Goal: Task Accomplishment & Management: Manage account settings

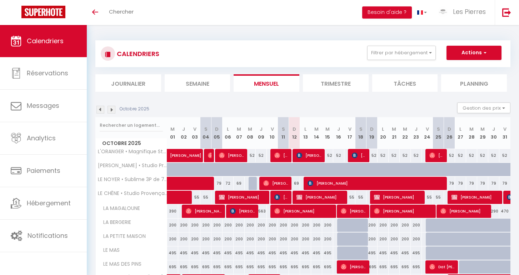
scroll to position [155, 0]
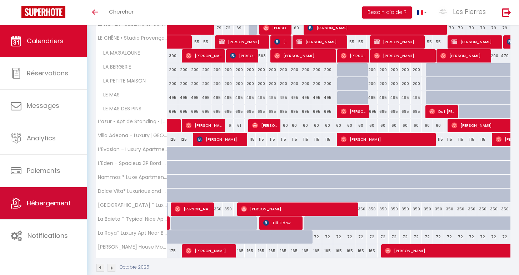
click at [45, 207] on span "Hébergement" at bounding box center [49, 203] width 44 height 9
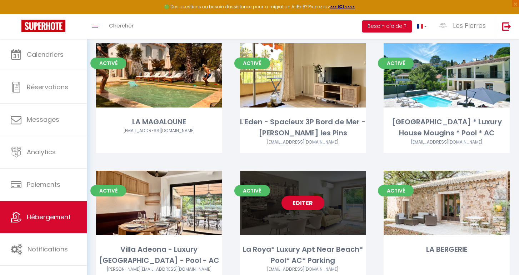
scroll to position [80, 0]
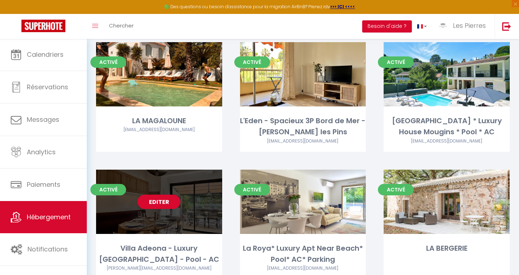
click at [154, 199] on link "Editer" at bounding box center [159, 202] width 43 height 14
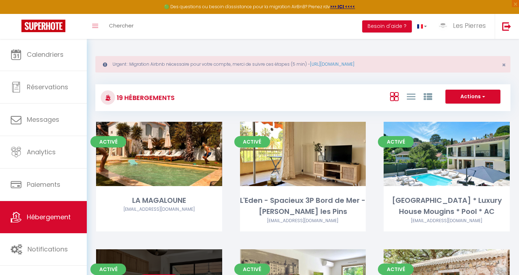
select select "3"
select select "2"
select select "1"
select select
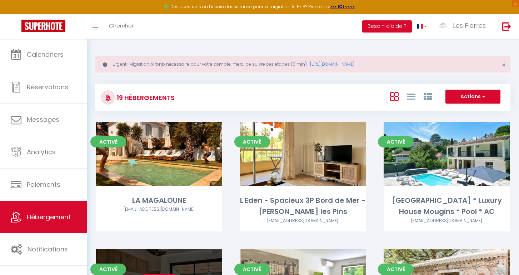
select select "28"
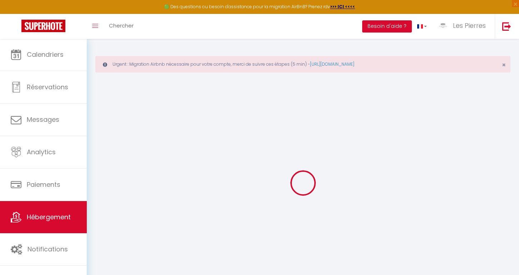
select select
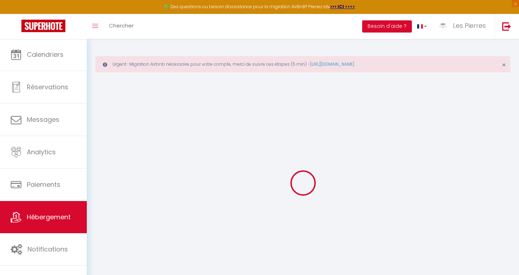
select select
checkbox input "false"
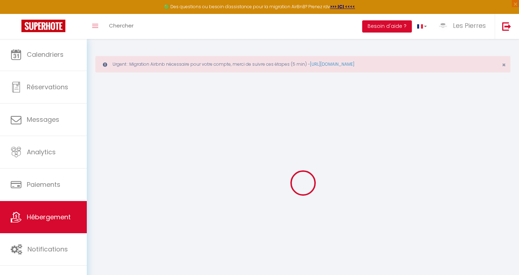
select select
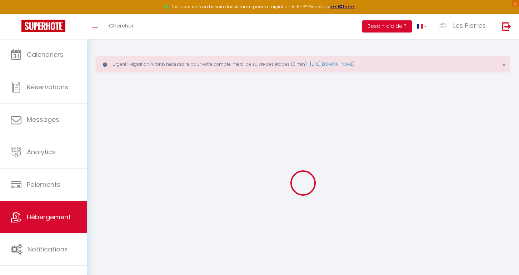
select select
checkbox input "false"
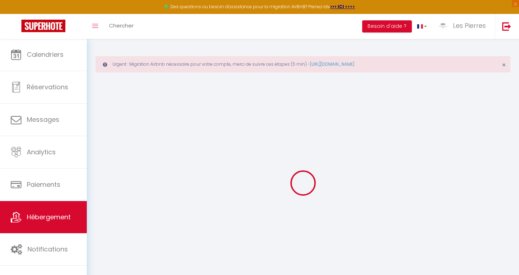
checkbox input "false"
select select
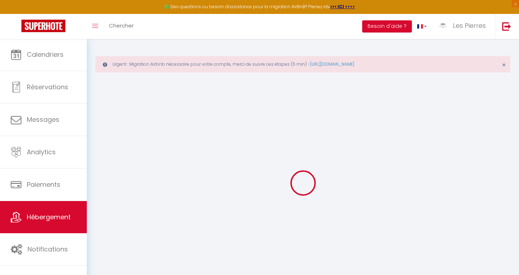
select select
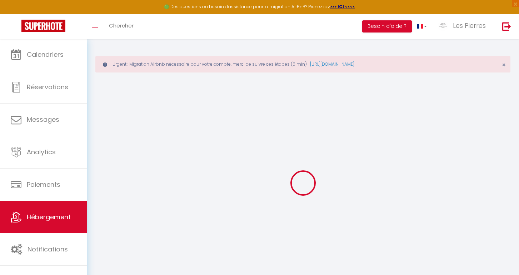
checkbox input "false"
select select
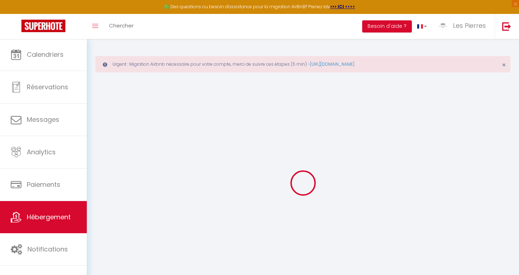
select select
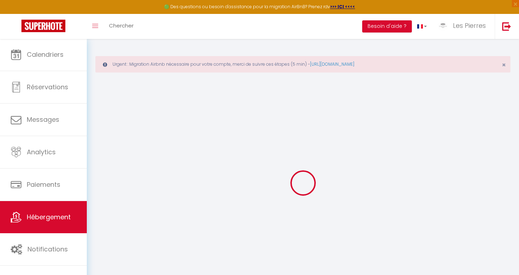
select select
checkbox input "false"
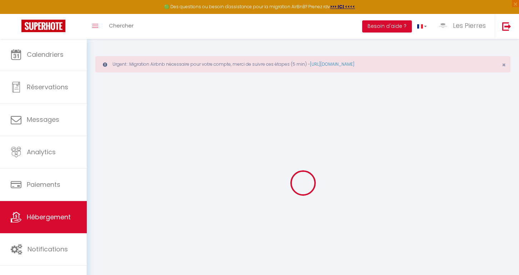
checkbox input "false"
select select
type input "Villa Adeona - Luxury [GEOGRAPHIC_DATA] - Pool - AC"
select select "houses"
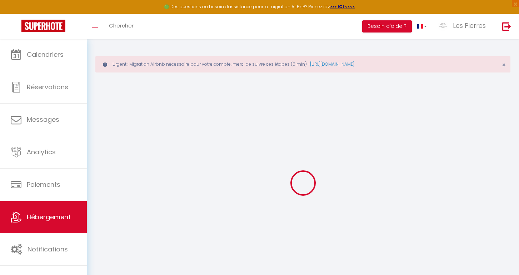
select select "6"
select select "3"
select select "2"
select select
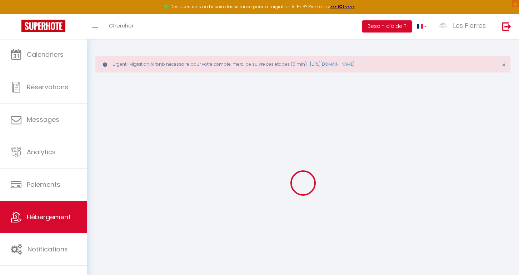
select select
type input "6b Allée des pins"
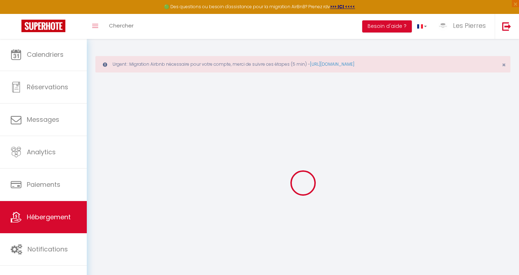
type input "06560"
type input "Valbonne"
type input "[EMAIL_ADDRESS][DOMAIN_NAME]"
select select "5956"
checkbox input "false"
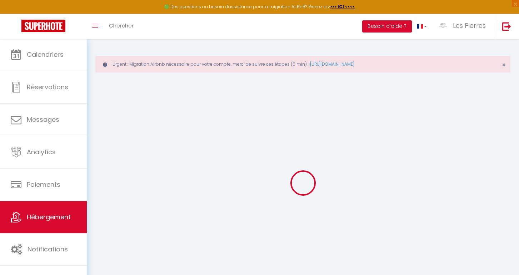
checkbox input "false"
type input "0"
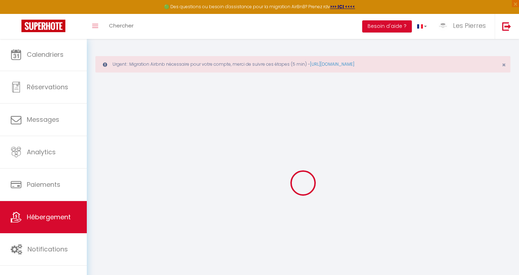
select select
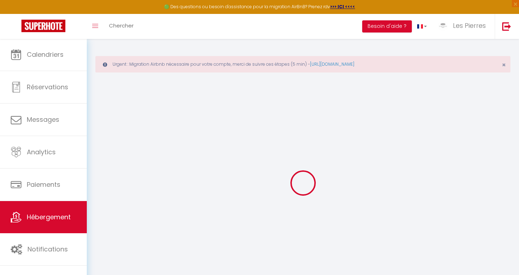
checkbox input "false"
select select "villa"
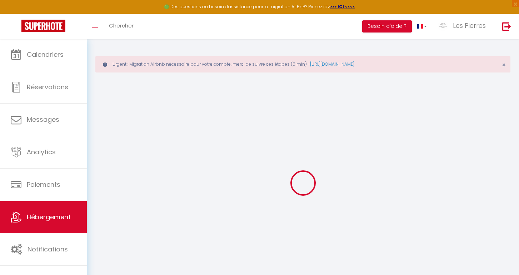
select select
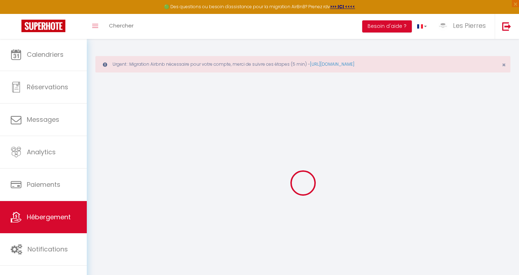
checkbox input "false"
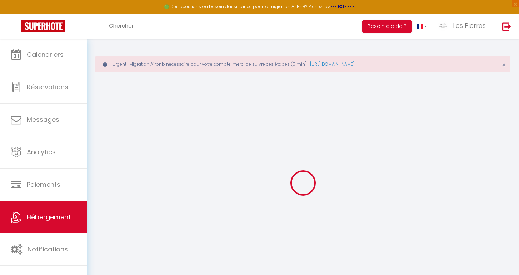
checkbox input "false"
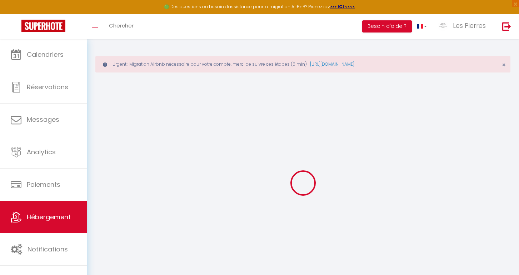
checkbox input "false"
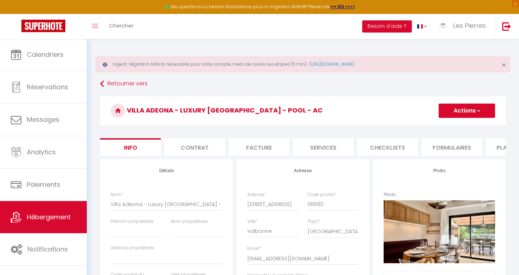
checkbox input "false"
click at [190, 202] on input "Villa Adeona - Luxury [GEOGRAPHIC_DATA] - Pool - AC" at bounding box center [166, 204] width 111 height 13
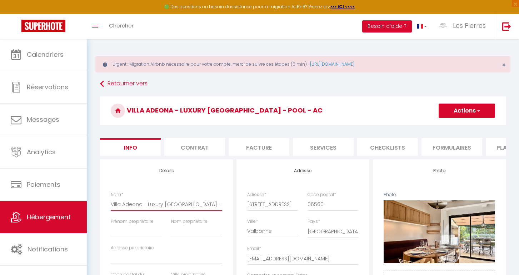
click at [190, 202] on input "Villa Adeona - Luxury [GEOGRAPHIC_DATA] - Pool - AC" at bounding box center [166, 204] width 111 height 13
click at [30, 211] on link "Hébergement" at bounding box center [43, 217] width 87 height 32
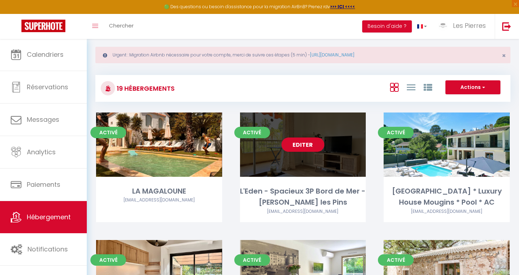
scroll to position [10, 0]
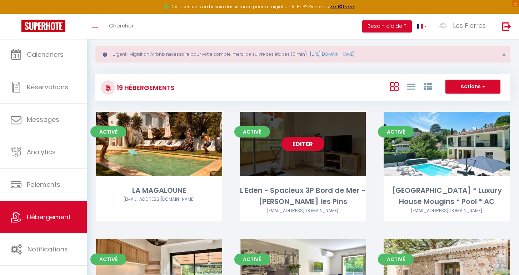
click at [299, 142] on link "Editer" at bounding box center [302, 144] width 43 height 14
select select "3"
select select "2"
select select "1"
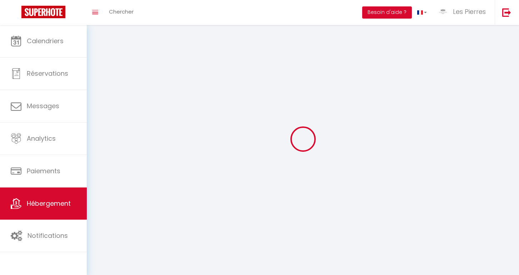
select select
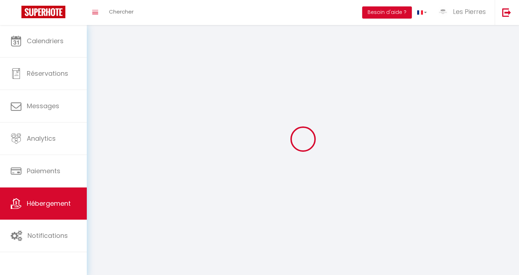
select select
checkbox input "false"
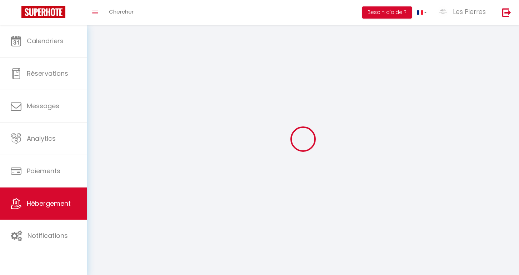
checkbox input "false"
select select
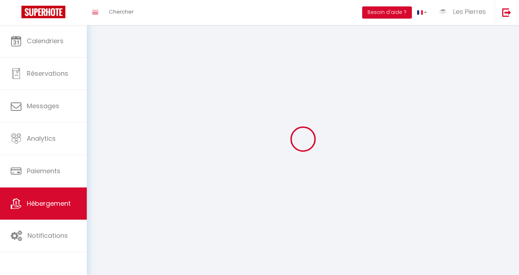
select select
checkbox input "false"
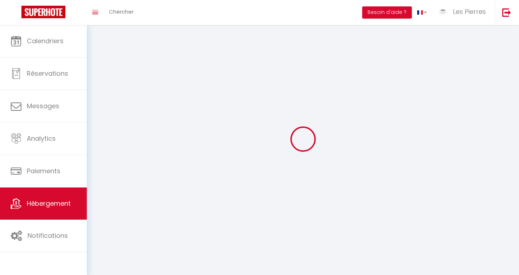
checkbox input "false"
select select
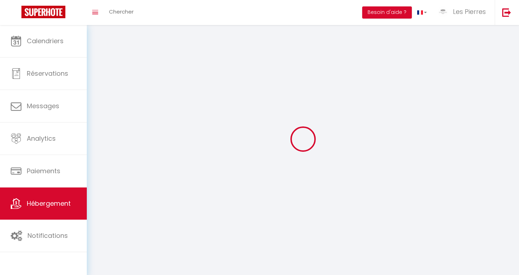
select select
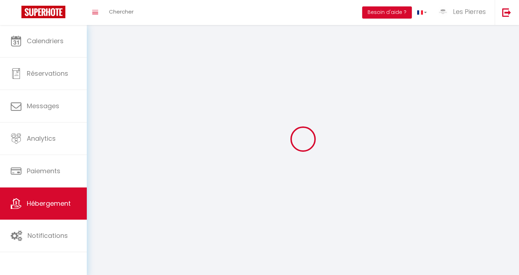
checkbox input "false"
select select
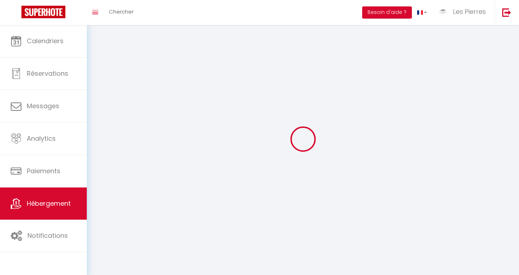
select select
select select "1"
select select
select select "28"
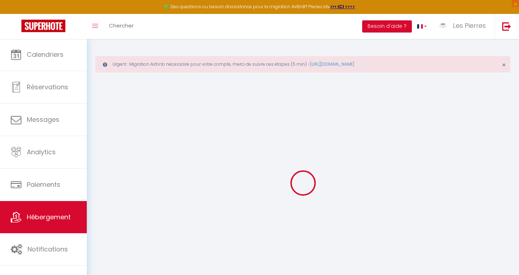
select select
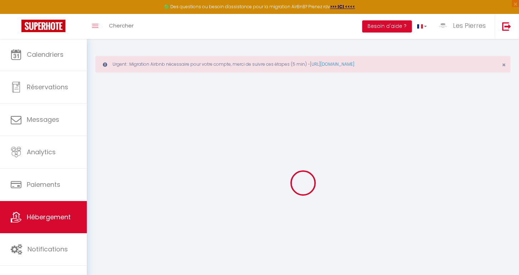
select select
checkbox input "false"
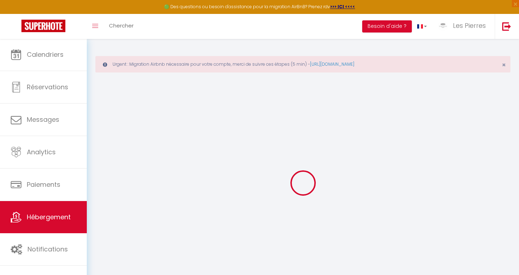
select select
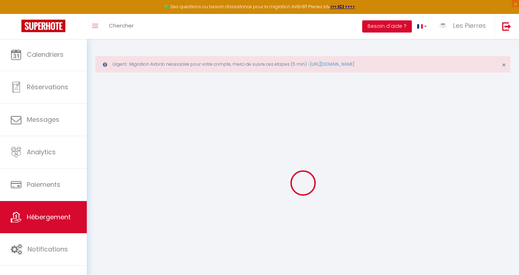
select select
checkbox input "false"
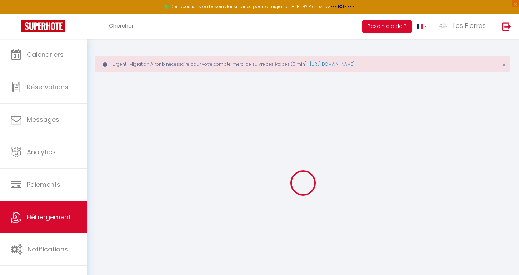
checkbox input "false"
select select
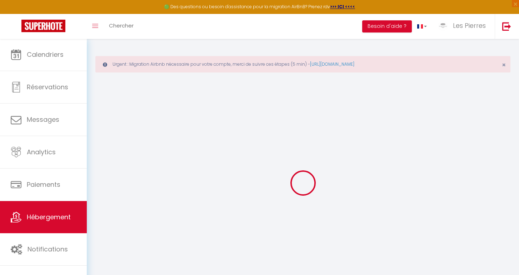
select select
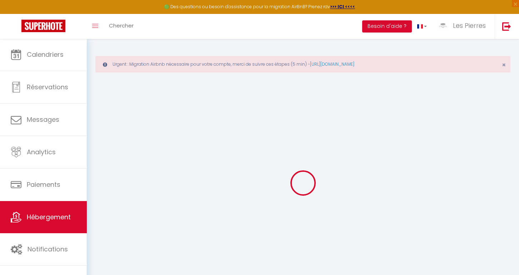
checkbox input "false"
select select
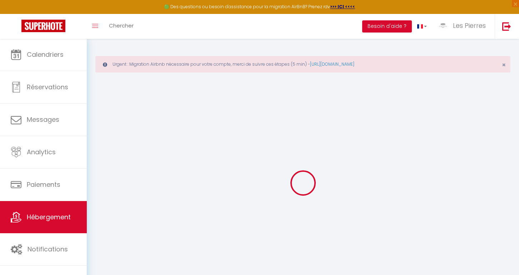
select select
type input "L'Eden - Spacieux 3P Bord de Mer - Juan les Pins"
select select
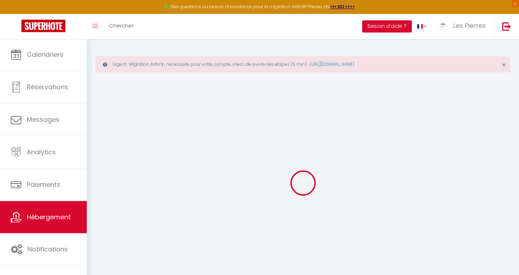
select select
type input "1685 Chemin de Vallauris"
type input "06160"
type input "Antibes"
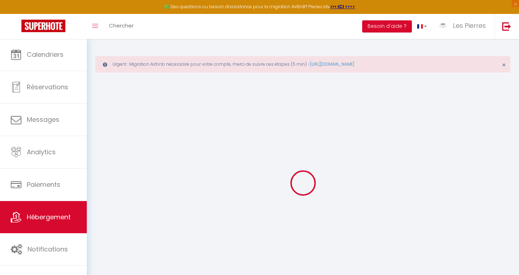
type input "[EMAIL_ADDRESS][DOMAIN_NAME]"
select select "5956"
checkbox input "false"
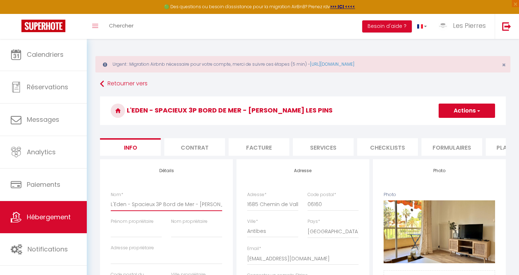
click at [184, 205] on input "L'Eden - Spacieux 3P Bord de Mer - Juan les Pins" at bounding box center [166, 204] width 111 height 13
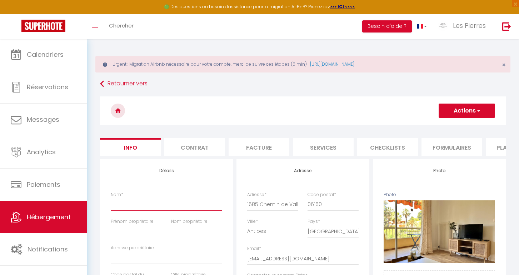
paste input "Villa Adeona - Luxury [GEOGRAPHIC_DATA] - Pool - AC"
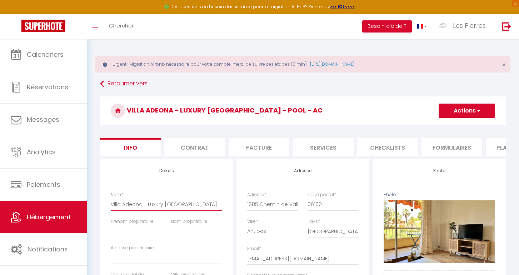
click at [145, 203] on input "Villa Adeona - Luxury [GEOGRAPHIC_DATA] - Pool - AC" at bounding box center [166, 204] width 111 height 13
click at [463, 113] on button "Actions" at bounding box center [467, 111] width 56 height 14
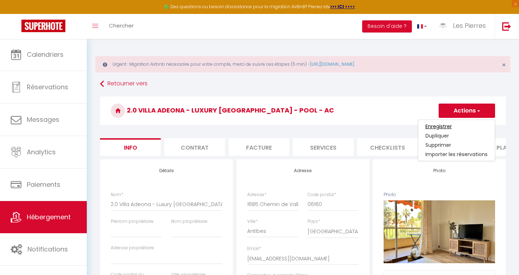
click at [440, 124] on input "Enregistrer" at bounding box center [438, 126] width 26 height 7
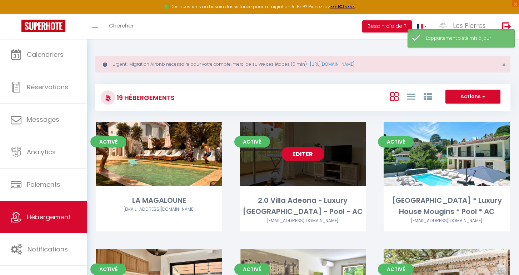
click at [310, 158] on link "Editer" at bounding box center [302, 154] width 43 height 14
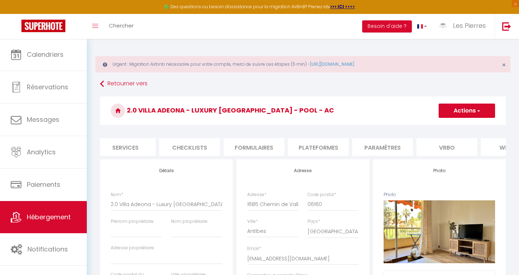
scroll to position [0, 204]
click at [321, 145] on li "Plateformes" at bounding box center [312, 147] width 61 height 18
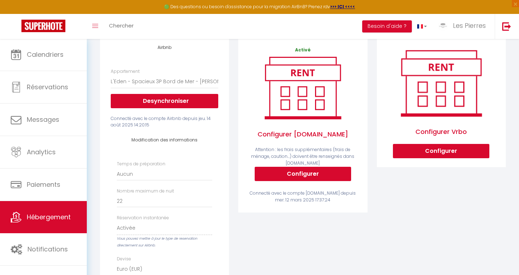
scroll to position [104, 0]
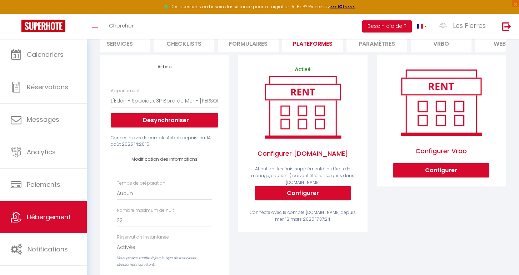
click at [177, 120] on button "Desynchroniser" at bounding box center [165, 120] width 108 height 14
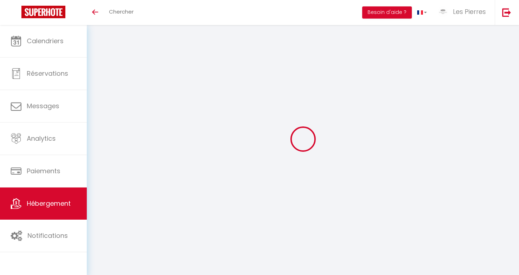
select select "+ 22 %"
select select "+ 20 %"
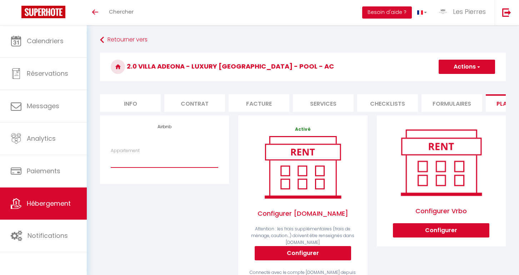
select select "12793-1529009213418430016"
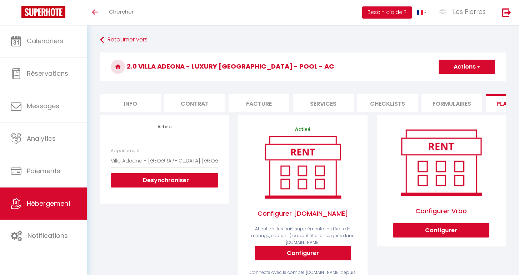
click at [462, 59] on h3 "2.0 Villa Adeona - Luxury [GEOGRAPHIC_DATA] - Pool - AC" at bounding box center [303, 67] width 406 height 29
click at [459, 68] on button "Actions" at bounding box center [467, 67] width 56 height 14
click at [451, 82] on link "Enregistrer" at bounding box center [466, 82] width 56 height 9
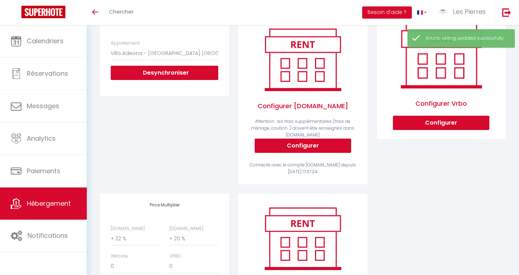
scroll to position [71, 0]
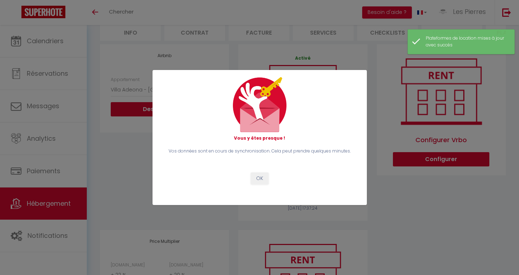
click at [258, 179] on button "OK" at bounding box center [260, 179] width 18 height 12
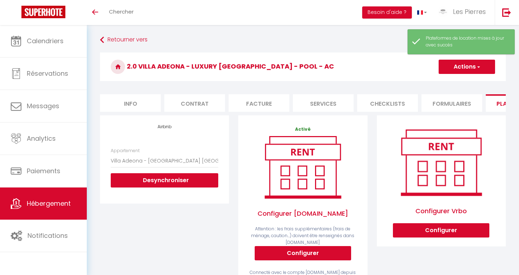
scroll to position [0, 0]
click at [129, 101] on li "Info" at bounding box center [130, 103] width 61 height 18
checkbox input "false"
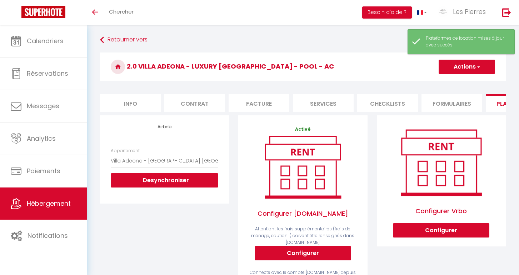
checkbox input "false"
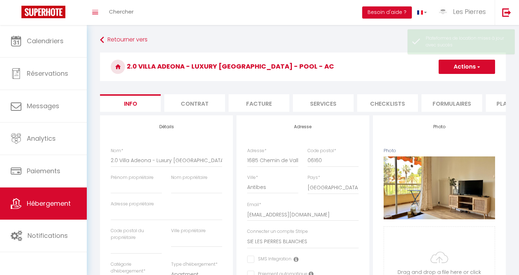
click at [497, 104] on li "Plateformes" at bounding box center [516, 103] width 61 height 18
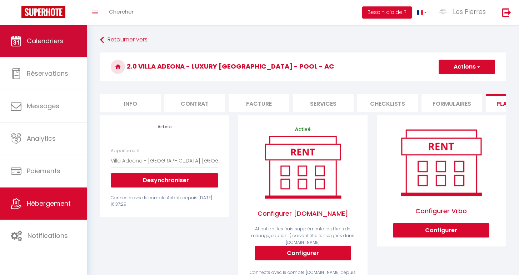
click at [67, 51] on link "Calendriers" at bounding box center [43, 41] width 87 height 32
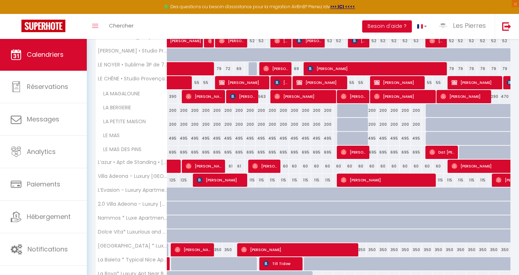
scroll to position [200, 0]
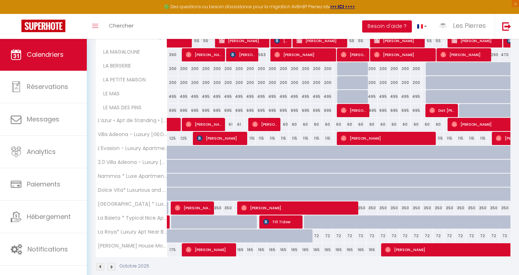
click at [185, 167] on div at bounding box center [187, 171] width 11 height 14
type input "Jeu 02 Octobre 2025"
type input "Ven 03 Octobre 2025"
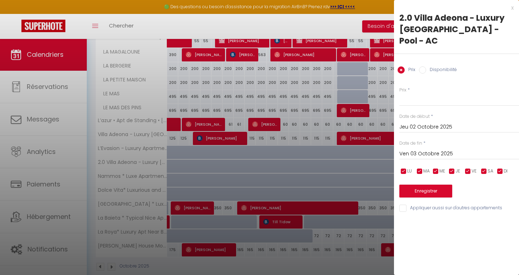
click at [316, 145] on div at bounding box center [259, 137] width 519 height 275
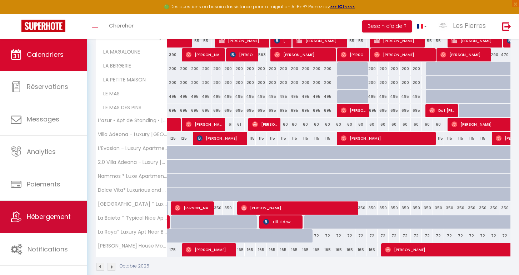
click at [44, 215] on span "Hébergement" at bounding box center [49, 216] width 44 height 9
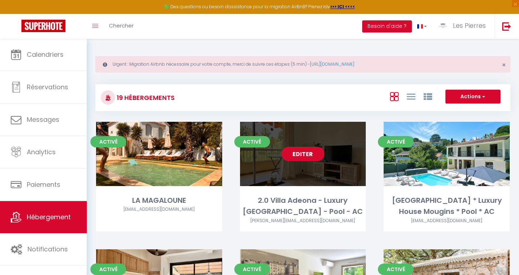
click at [305, 152] on link "Editer" at bounding box center [302, 154] width 43 height 14
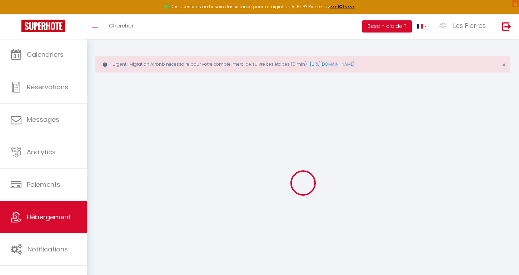
checkbox input "true"
checkbox input "false"
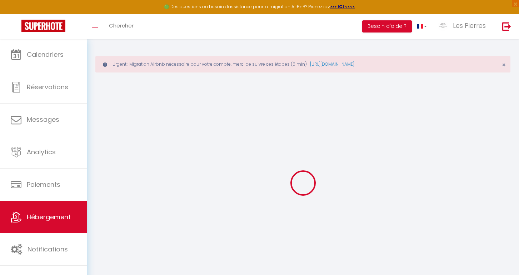
checkbox input "false"
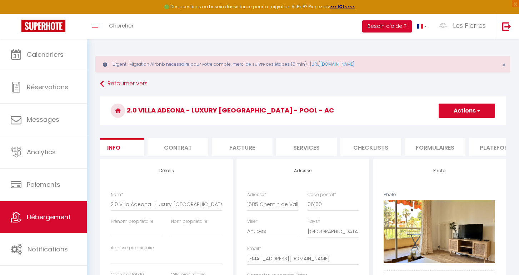
checkbox input "false"
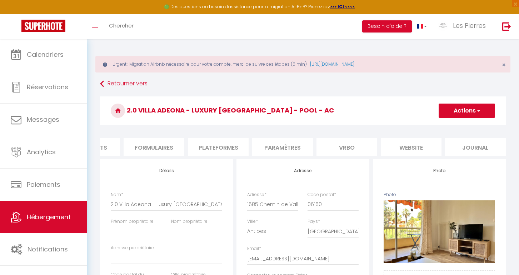
click at [301, 146] on li "Paramètres" at bounding box center [282, 147] width 61 height 18
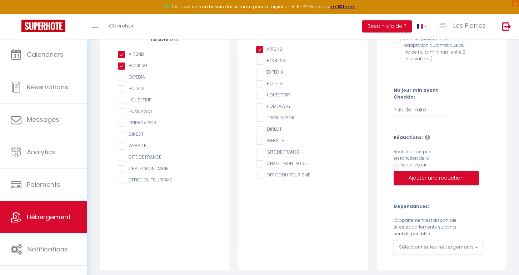
scroll to position [141, 0]
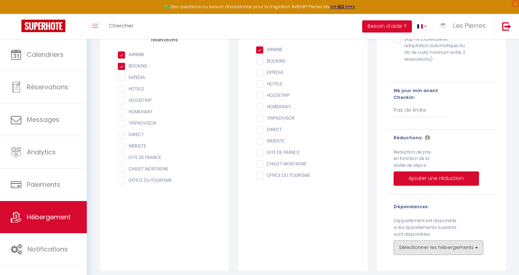
click at [415, 243] on button "Sélectionner les hébergements" at bounding box center [439, 247] width 90 height 14
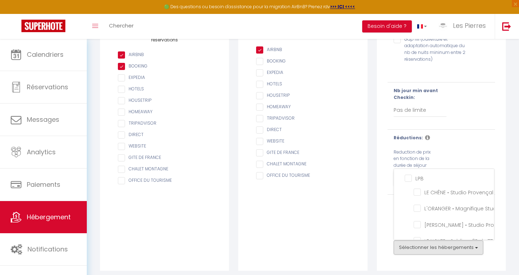
click at [382, 215] on div "Fonctionnalités Gap fill (ouverture et adaptation automatique du nb de nuits mi…" at bounding box center [441, 144] width 129 height 253
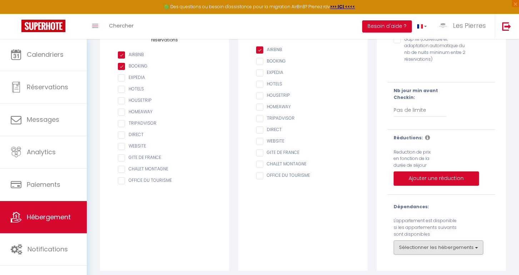
click at [414, 240] on button "Sélectionner les hébergements" at bounding box center [439, 247] width 90 height 14
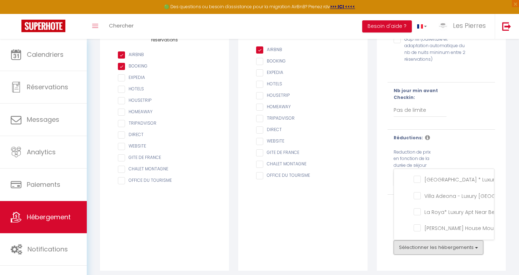
scroll to position [109, 0]
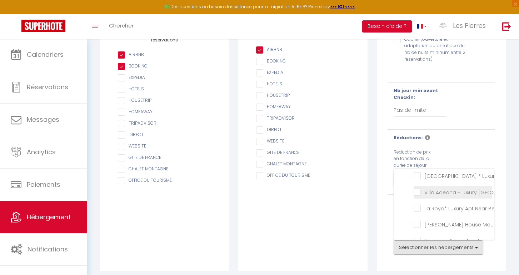
click at [417, 188] on AC "Villa Adeona - Luxury [GEOGRAPHIC_DATA] - Pool - AC" at bounding box center [453, 191] width 79 height 7
checkbox AC "true"
checkbox input "false"
checkbox Parking "false"
checkbox Mougins "false"
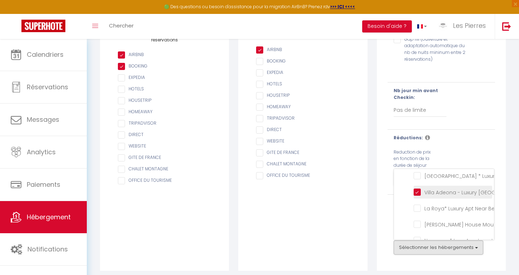
checkbox pers "false"
checkbox Mougins "false"
checkbox MAGALOUNE "false"
checkbox AC "false"
checkbox Parking "false"
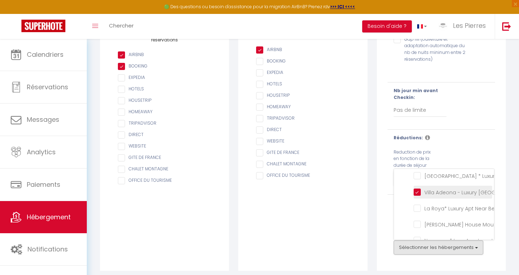
checkbox Pool "false"
checkbox Centre "false"
checkbox Biot "false"
checkbox Parking "false"
checkbox \) "false"
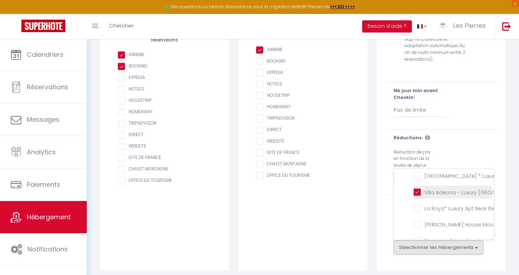
checkbox Pool "false"
click at [412, 255] on div "Fonctionnalités Gap fill (ouverture et adaptation automatique du nb de nuits mi…" at bounding box center [441, 144] width 129 height 253
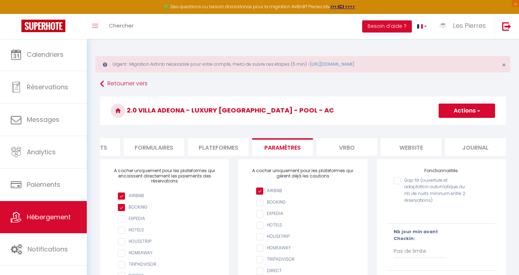
scroll to position [0, 0]
click at [458, 113] on button "Actions" at bounding box center [467, 111] width 56 height 14
click at [454, 122] on link "Enregistrer" at bounding box center [466, 126] width 56 height 9
click at [454, 124] on h3 "2.0 Villa Adeona - Luxury [GEOGRAPHIC_DATA] - Pool - AC" at bounding box center [303, 110] width 406 height 29
click at [454, 115] on button "Actions" at bounding box center [467, 111] width 56 height 14
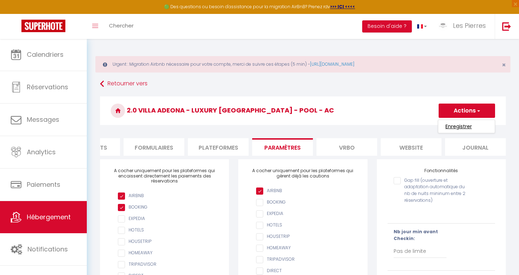
click at [453, 126] on input "Enregistrer" at bounding box center [458, 126] width 26 height 7
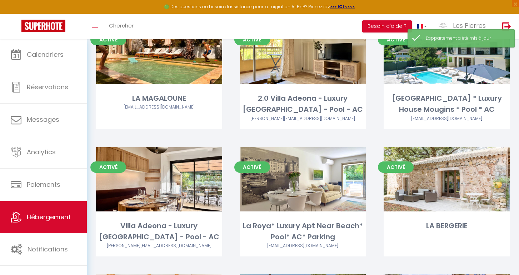
scroll to position [104, 0]
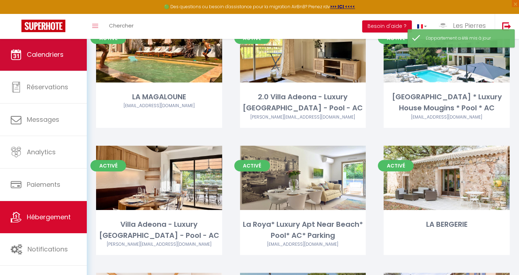
click at [27, 65] on link "Calendriers" at bounding box center [43, 55] width 87 height 32
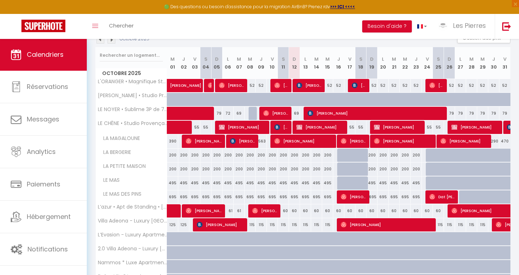
scroll to position [116, 0]
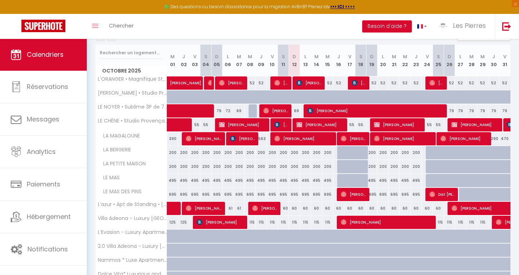
click at [295, 238] on div at bounding box center [298, 241] width 11 height 14
type input "150"
type input "Dim 12 Octobre 2025"
type input "Lun 13 Octobre 2025"
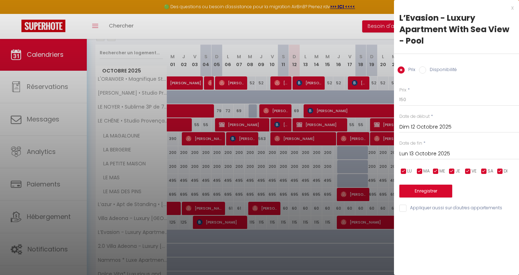
click at [295, 238] on div at bounding box center [259, 137] width 519 height 275
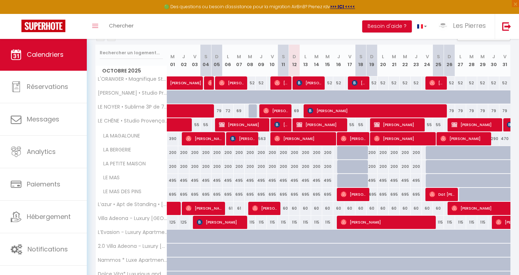
click at [295, 253] on div at bounding box center [298, 255] width 11 height 14
type input "Dim 12 Octobre 2025"
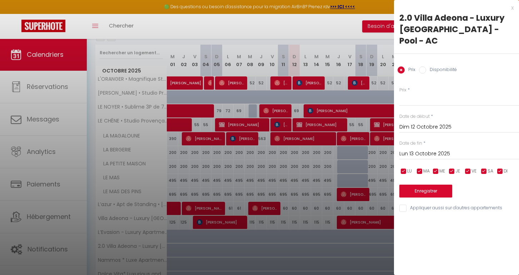
click at [416, 149] on input "Lun 13 Octobre 2025" at bounding box center [459, 153] width 120 height 9
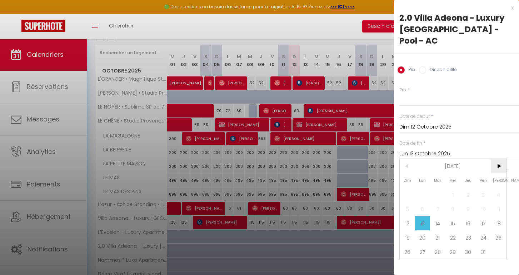
click at [499, 159] on span ">" at bounding box center [498, 166] width 15 height 14
click at [409, 159] on span "<" at bounding box center [407, 166] width 15 height 14
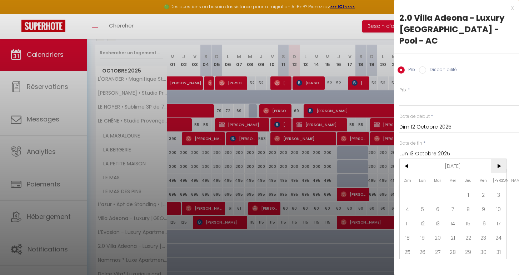
click at [501, 159] on span ">" at bounding box center [498, 166] width 15 height 14
click at [409, 159] on span "<" at bounding box center [407, 166] width 15 height 14
click at [422, 202] on span "5" at bounding box center [422, 209] width 15 height 14
type input "Lun 05 Janvier 2026"
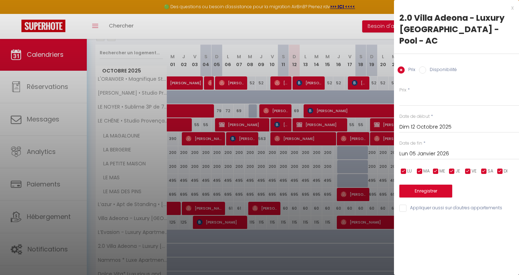
click at [425, 66] on input "Disponibilité" at bounding box center [422, 69] width 7 height 7
radio input "true"
radio input "false"
click at [411, 185] on button "Enregistrer" at bounding box center [425, 191] width 53 height 13
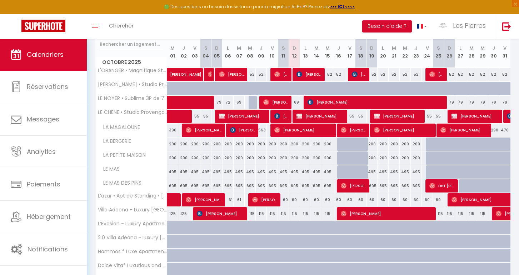
scroll to position [64, 0]
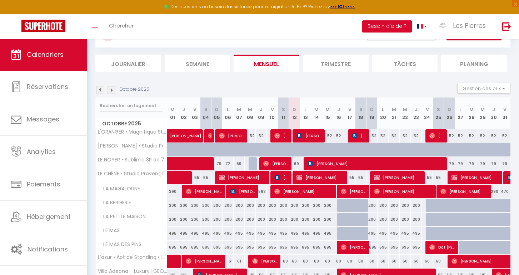
click at [110, 91] on img at bounding box center [112, 90] width 8 height 8
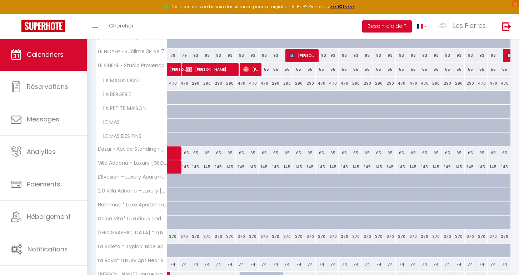
scroll to position [172, 0]
click at [183, 197] on div at bounding box center [188, 199] width 11 height 14
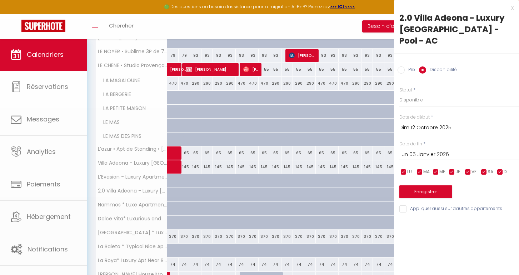
type input "Dim 02 Novembre 2025"
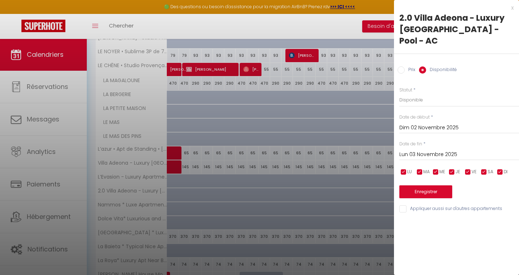
click at [420, 150] on input "Lun 03 Novembre 2025" at bounding box center [459, 154] width 120 height 9
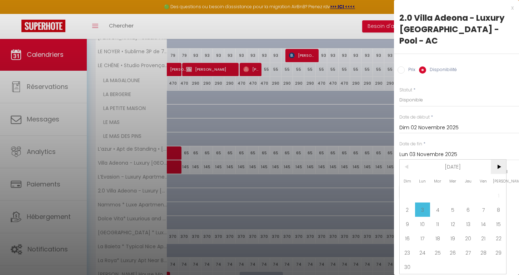
click at [492, 160] on span ">" at bounding box center [498, 167] width 15 height 14
click at [424, 203] on span "5" at bounding box center [422, 210] width 15 height 14
type input "Lun 05 Janvier 2026"
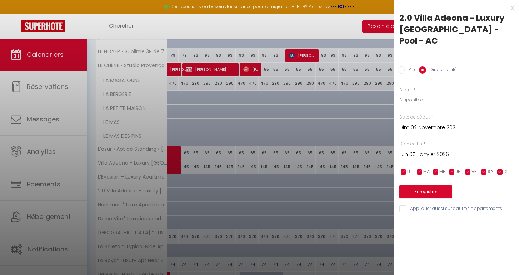
click at [418, 185] on button "Enregistrer" at bounding box center [425, 191] width 53 height 13
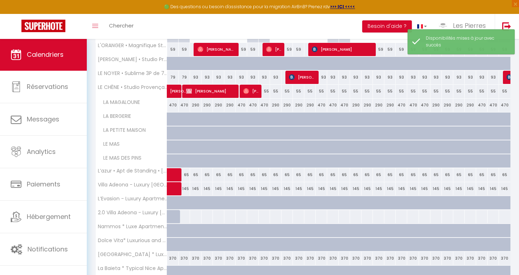
scroll to position [151, 0]
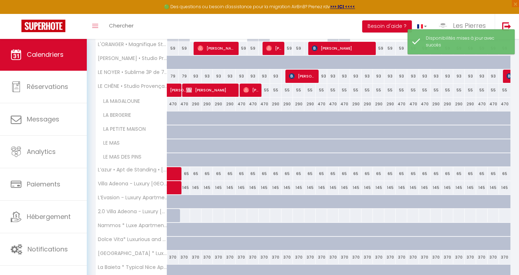
click at [184, 213] on div at bounding box center [184, 215] width 12 height 13
select select "1"
type input "Dim 02 Novembre 2025"
type input "Lun 03 Novembre 2025"
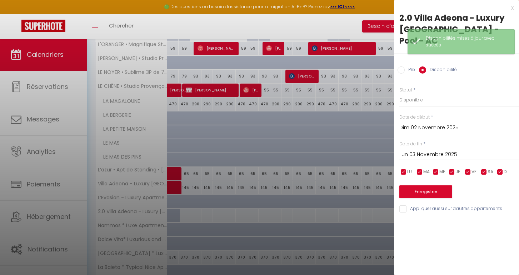
click at [402, 66] on input "Prix" at bounding box center [401, 69] width 7 height 7
radio input "true"
radio input "false"
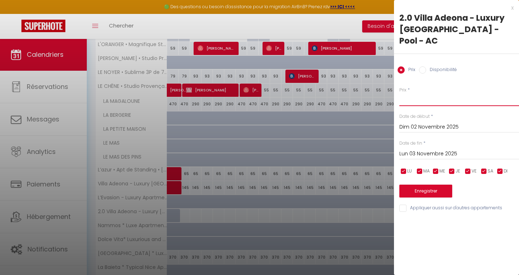
click at [407, 93] on input "Prix" at bounding box center [459, 99] width 120 height 13
type input "145"
click at [414, 149] on input "Lun 03 Novembre 2025" at bounding box center [459, 153] width 120 height 9
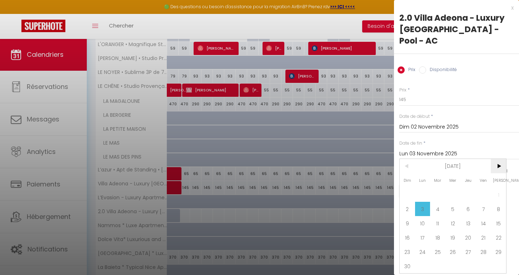
click at [497, 159] on span ">" at bounding box center [498, 166] width 15 height 14
click at [424, 202] on span "5" at bounding box center [422, 209] width 15 height 14
type input "Lun 05 Janvier 2026"
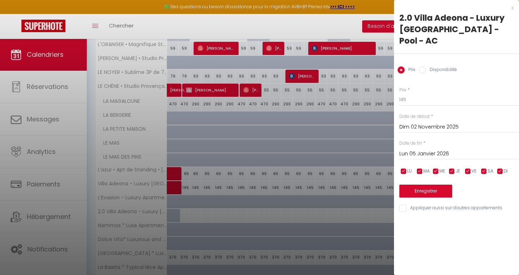
click at [418, 185] on button "Enregistrer" at bounding box center [425, 191] width 53 height 13
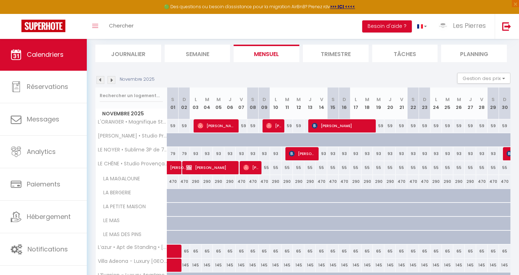
scroll to position [62, 0]
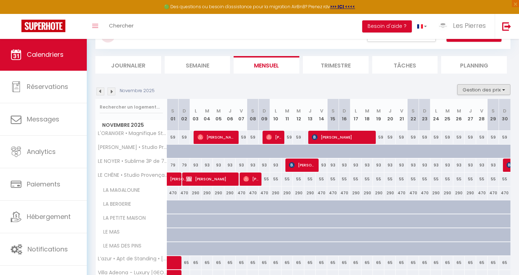
click at [473, 86] on button "Gestion des prix" at bounding box center [483, 89] width 53 height 11
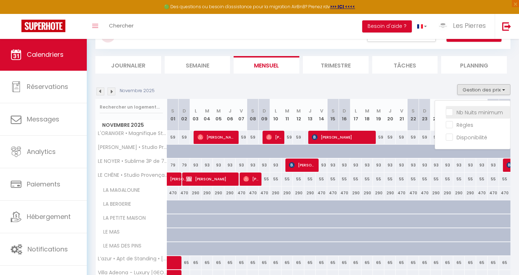
click at [451, 110] on input "Nb Nuits minimum" at bounding box center [478, 111] width 64 height 7
checkbox input "true"
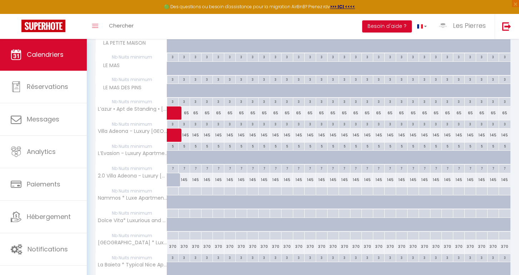
scroll to position [290, 0]
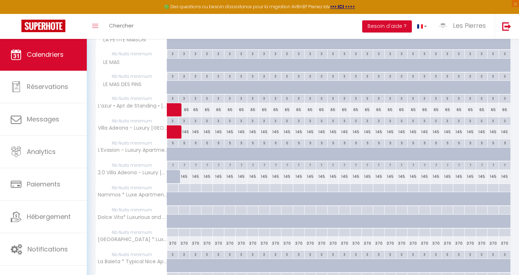
click at [185, 185] on div at bounding box center [183, 188] width 11 height 8
type input "Dim 02 Novembre 2025"
type input "Lun 03 Novembre 2025"
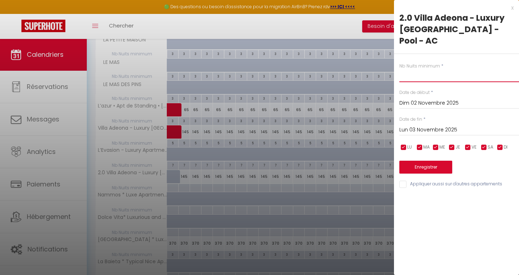
click at [427, 69] on input "text" at bounding box center [459, 75] width 120 height 13
type input "5"
click at [434, 125] on input "Lun 03 Novembre 2025" at bounding box center [459, 129] width 120 height 9
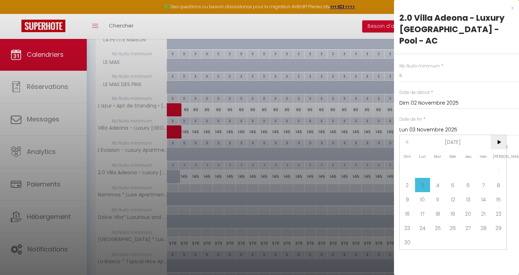
click at [495, 135] on span ">" at bounding box center [498, 142] width 15 height 14
click at [427, 178] on span "8" at bounding box center [422, 185] width 15 height 14
type input "Lun 08 Décembre 2025"
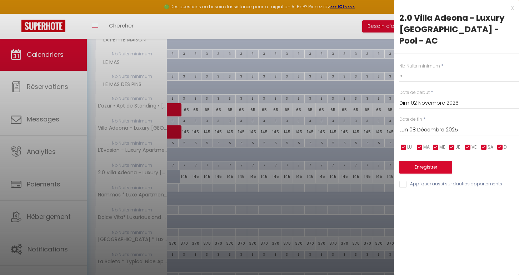
click at [421, 161] on button "Enregistrer" at bounding box center [425, 167] width 53 height 13
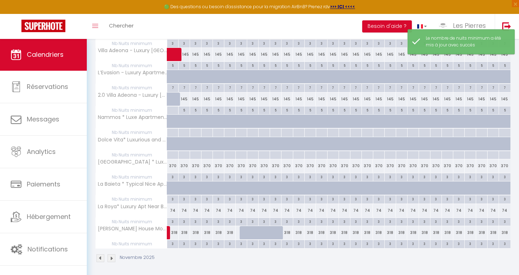
scroll to position [368, 0]
click at [186, 96] on div "145" at bounding box center [184, 99] width 11 height 13
type input "145"
type input "Dim 02 Novembre 2025"
type input "Lun 03 Novembre 2025"
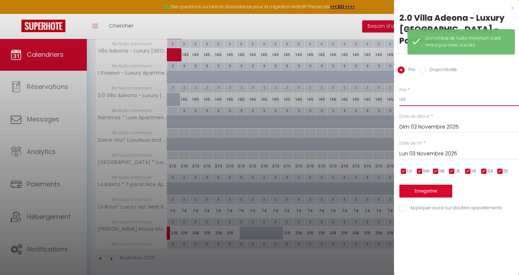
click at [411, 93] on input "145" at bounding box center [459, 99] width 120 height 13
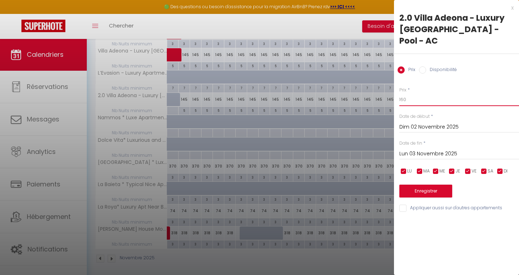
type input "160"
click at [429, 149] on input "Lun 03 Novembre 2025" at bounding box center [459, 153] width 120 height 9
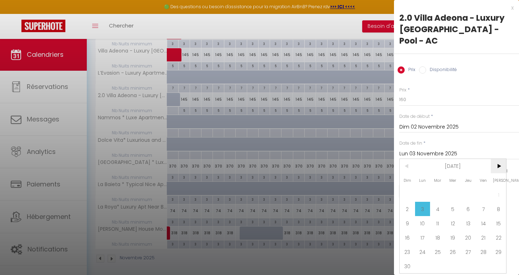
click at [497, 159] on span ">" at bounding box center [498, 166] width 15 height 14
click at [422, 202] on span "8" at bounding box center [422, 209] width 15 height 14
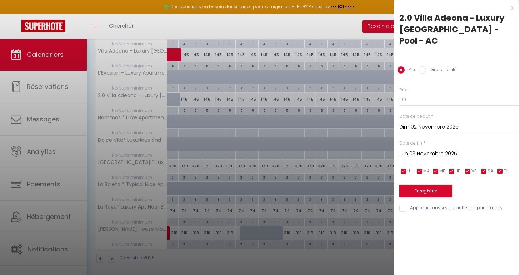
type input "Lun 08 Décembre 2025"
click at [416, 185] on button "Enregistrer" at bounding box center [425, 191] width 53 height 13
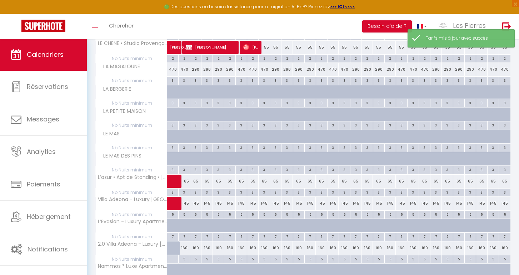
scroll to position [238, 0]
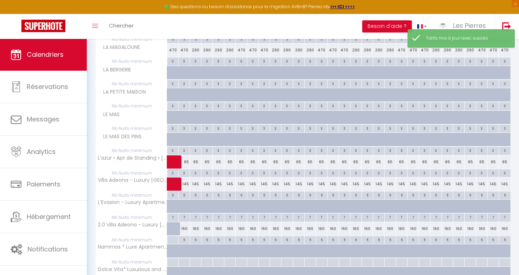
click at [197, 184] on div "145" at bounding box center [195, 184] width 11 height 13
type input "145"
type input "Lun 03 Novembre 2025"
type input "[DATE] Novembre 2025"
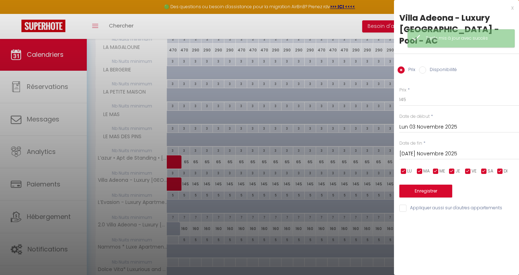
click at [415, 123] on input "Lun 03 Novembre 2025" at bounding box center [459, 127] width 120 height 9
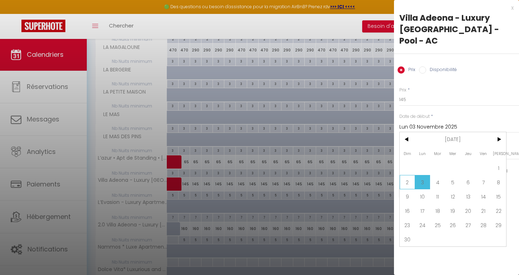
click at [404, 175] on span "2" at bounding box center [407, 182] width 15 height 14
type input "Dim 02 Novembre 2025"
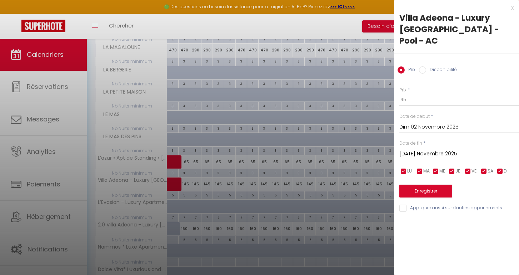
click at [436, 149] on input "[DATE] Novembre 2025" at bounding box center [459, 153] width 120 height 9
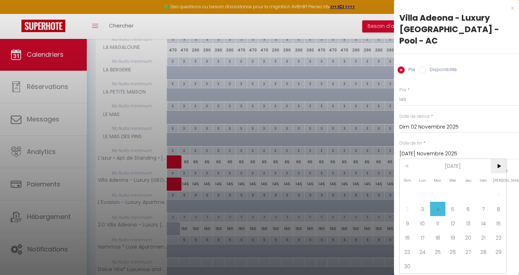
click at [504, 159] on span ">" at bounding box center [498, 166] width 15 height 14
click at [497, 159] on span ">" at bounding box center [498, 166] width 15 height 14
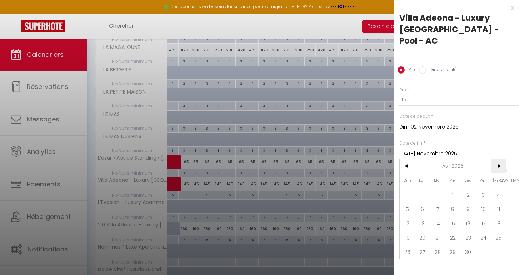
click at [497, 159] on span ">" at bounding box center [498, 166] width 15 height 14
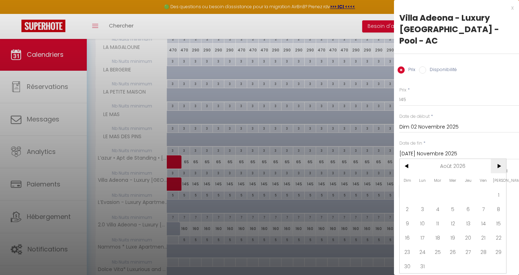
click at [497, 159] on span ">" at bounding box center [498, 166] width 15 height 14
click at [423, 202] on span "4" at bounding box center [422, 209] width 15 height 14
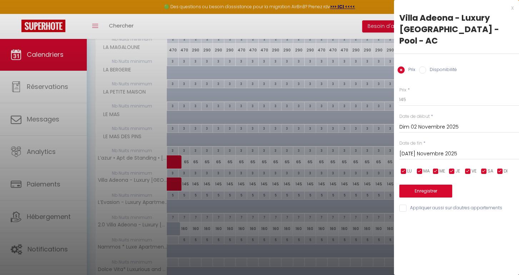
type input "Lun 04 Janvier 2027"
click at [423, 66] on input "Disponibilité" at bounding box center [422, 69] width 7 height 7
radio input "true"
radio input "false"
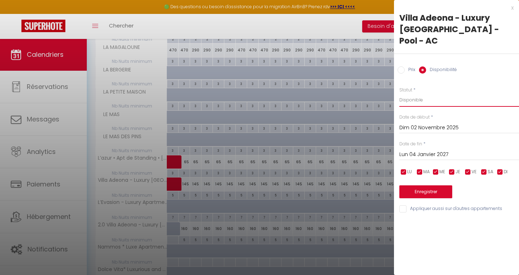
select select "0"
click at [417, 185] on button "Enregistrer" at bounding box center [425, 191] width 53 height 13
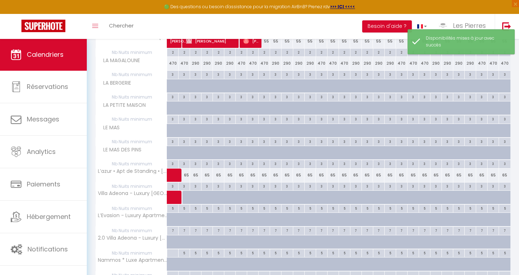
scroll to position [243, 0]
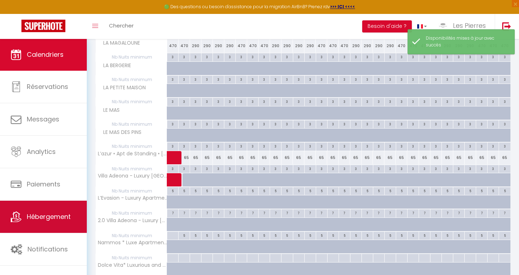
click at [38, 223] on link "Hébergement" at bounding box center [43, 217] width 87 height 32
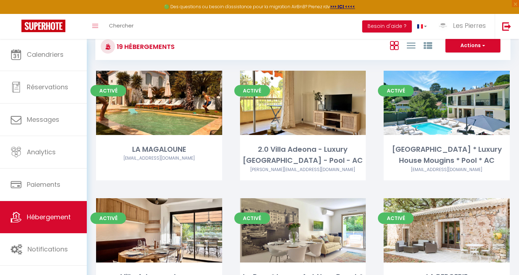
scroll to position [35, 0]
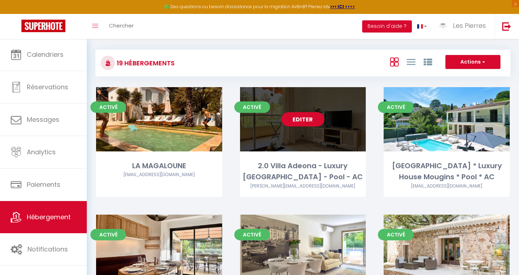
click at [300, 119] on link "Editer" at bounding box center [302, 119] width 43 height 14
select select "3"
select select "2"
select select "1"
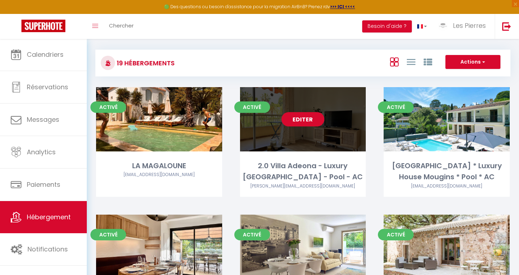
select select
select select "28"
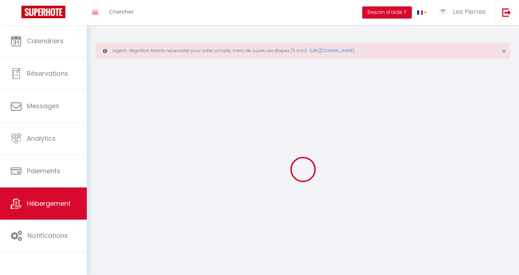
select select
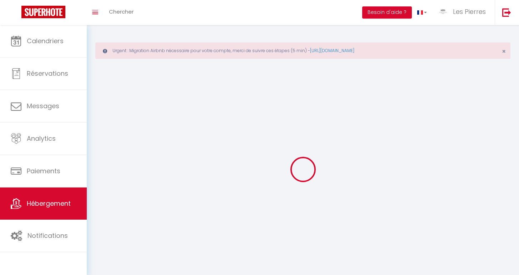
select select
checkbox input "false"
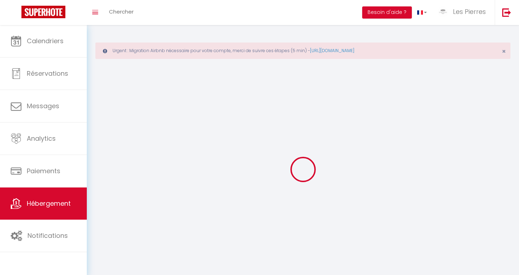
select select
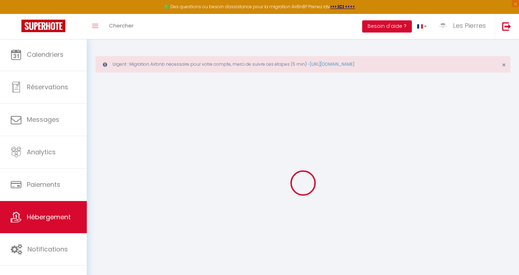
select select
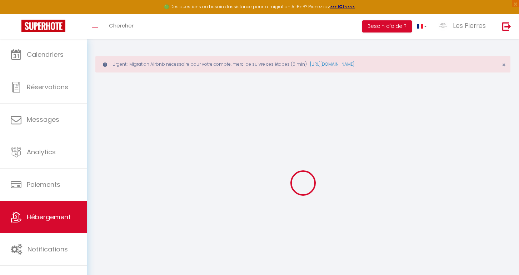
select select
checkbox input "false"
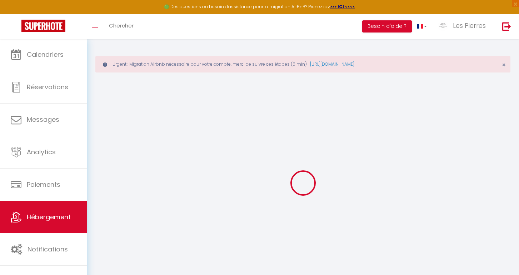
select select
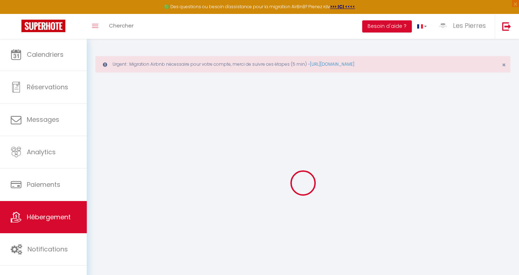
select select
checkbox input "false"
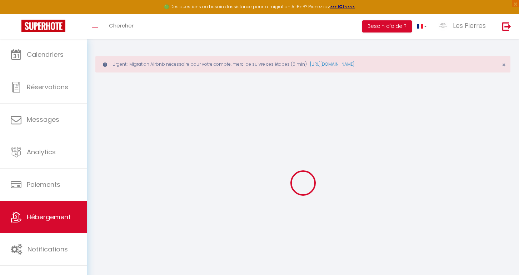
checkbox input "false"
select select
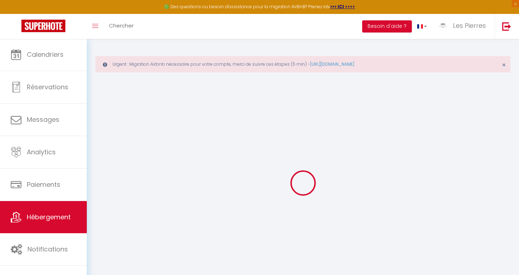
select select
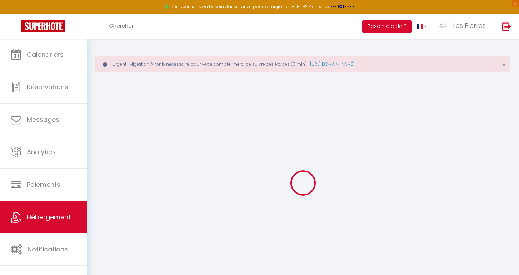
checkbox input "false"
select select
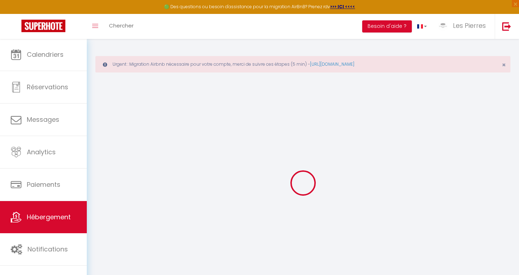
select select
checkbox input "true"
checkbox input "false"
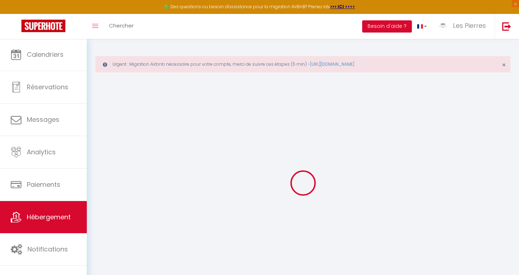
checkbox input "false"
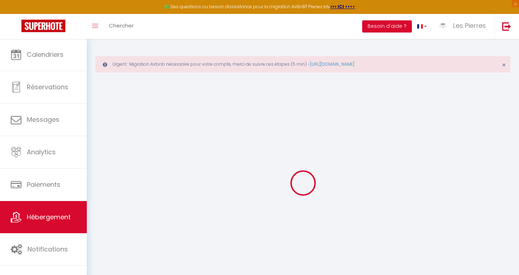
checkbox input "false"
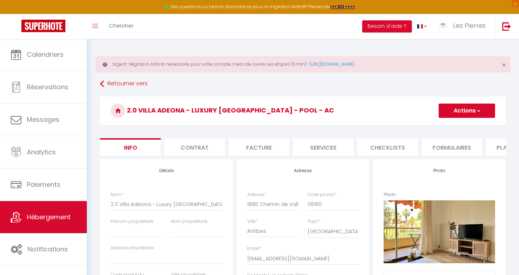
checkbox input "false"
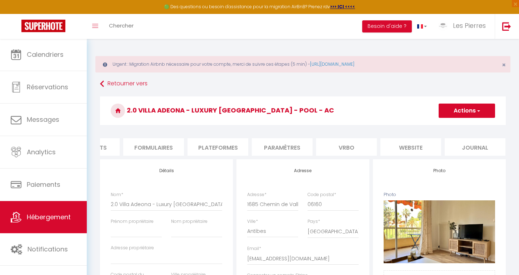
scroll to position [0, 298]
click at [274, 143] on li "Paramètres" at bounding box center [282, 147] width 61 height 18
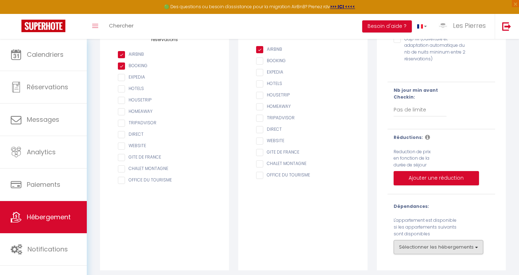
scroll to position [141, 0]
click at [413, 245] on button "Sélectionner les hébergements" at bounding box center [439, 247] width 90 height 14
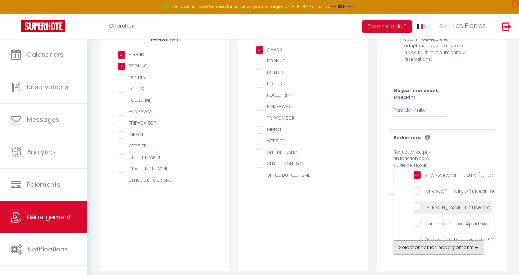
scroll to position [118, 0]
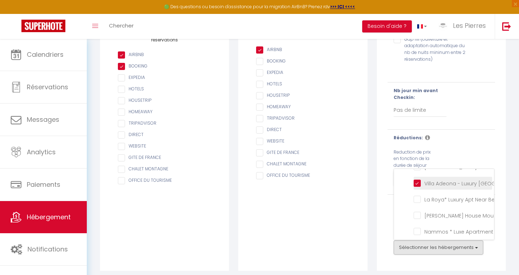
click at [415, 180] on AC "Villa Adeona - Luxury [GEOGRAPHIC_DATA] - Pool - AC" at bounding box center [453, 182] width 79 height 7
checkbox AC "false"
checkbox input "false"
checkbox Parking "false"
checkbox Mougins "false"
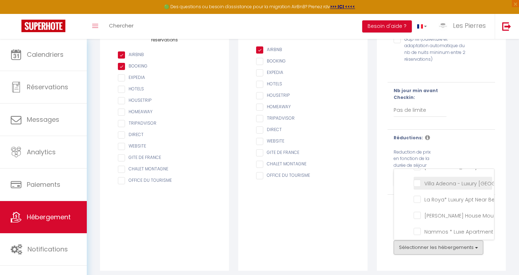
checkbox pers "false"
checkbox Mougins "false"
checkbox MAGALOUNE "false"
checkbox AC "false"
checkbox Parking "false"
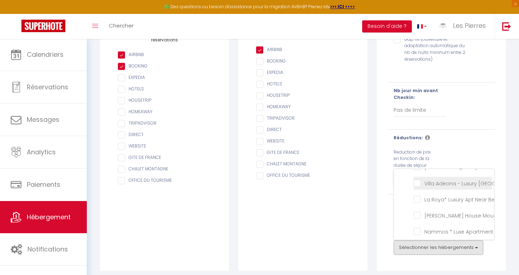
checkbox Pool "false"
checkbox Centre "false"
checkbox Biot "false"
checkbox Parking "false"
checkbox \) "false"
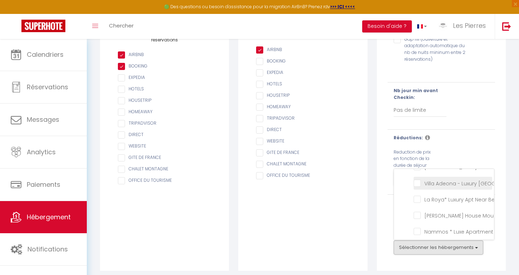
checkbox Pool "false"
click at [486, 128] on div "Gap fill (ouverture et adaptation automatique du nb de nuits mininum entre 2 ré…" at bounding box center [442, 114] width 108 height 162
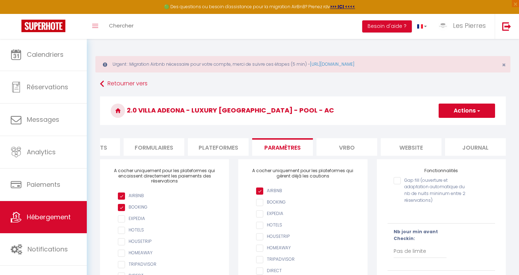
scroll to position [0, 0]
click at [463, 106] on button "Actions" at bounding box center [467, 111] width 56 height 14
click at [453, 125] on input "Enregistrer" at bounding box center [458, 126] width 26 height 7
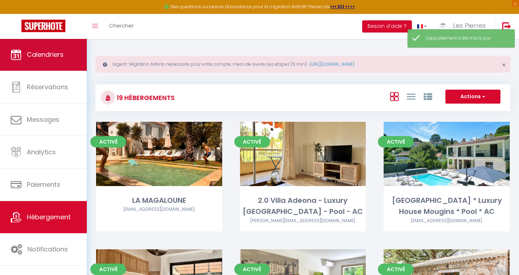
click at [71, 62] on link "Calendriers" at bounding box center [43, 55] width 87 height 32
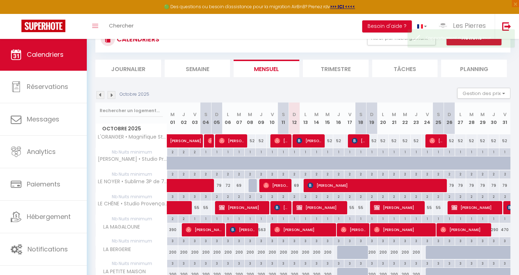
click at [109, 93] on img at bounding box center [112, 95] width 8 height 8
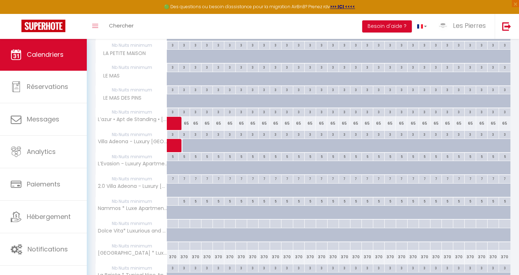
scroll to position [278, 0]
click at [184, 187] on div at bounding box center [188, 194] width 11 height 14
type input "160"
type input "Dim 02 Novembre 2025"
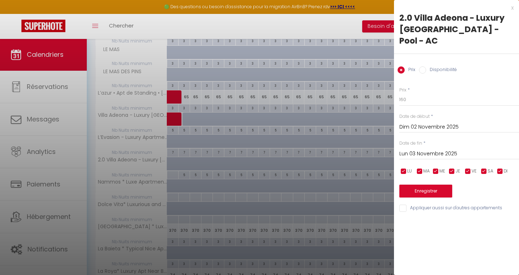
scroll to position [304, 0]
click at [417, 149] on input "Lun 03 Novembre 2025" at bounding box center [459, 153] width 120 height 9
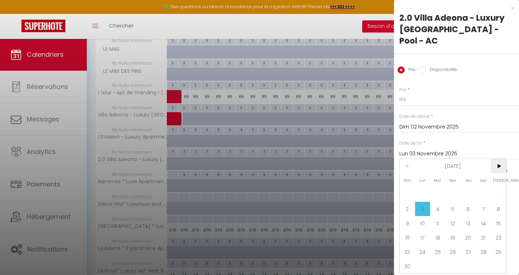
click at [501, 159] on span ">" at bounding box center [498, 166] width 15 height 14
click at [422, 202] on span "5" at bounding box center [422, 209] width 15 height 14
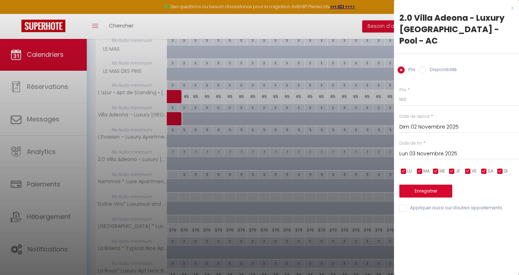
type input "Lun 05 Janvier 2026"
click at [413, 185] on button "Enregistrer" at bounding box center [425, 191] width 53 height 13
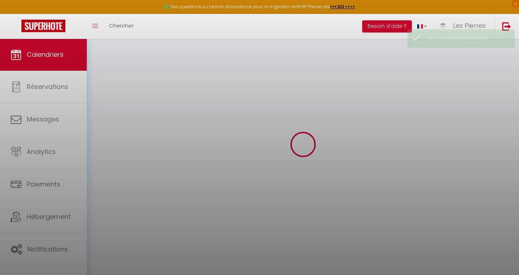
select select
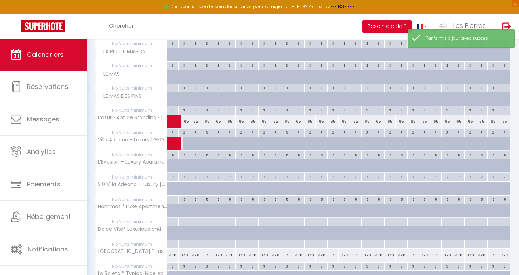
scroll to position [279, 0]
click at [184, 186] on div at bounding box center [188, 192] width 11 height 14
type input "160"
select select "1"
type input "Dim 02 Novembre 2025"
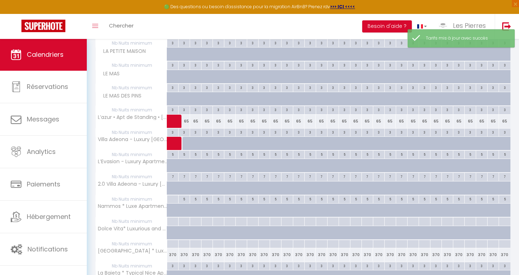
type input "Lun 03 Novembre 2025"
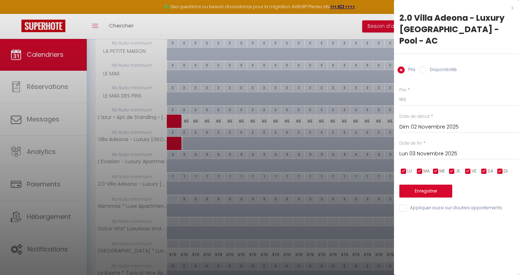
click at [423, 66] on input "Disponibilité" at bounding box center [422, 69] width 7 height 7
radio input "true"
radio input "false"
click at [422, 150] on input "Lun 03 Novembre 2025" at bounding box center [459, 154] width 120 height 9
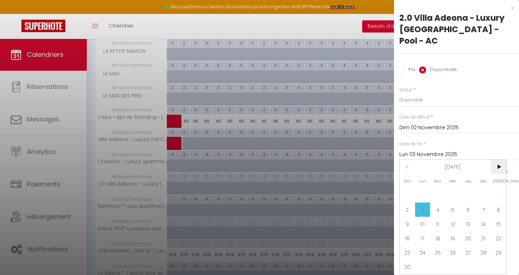
click at [499, 160] on span ">" at bounding box center [498, 167] width 15 height 14
click at [423, 203] on span "5" at bounding box center [422, 210] width 15 height 14
type input "Lun 05 Janvier 2026"
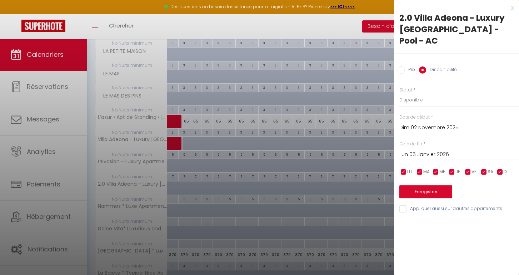
click at [420, 185] on button "Enregistrer" at bounding box center [425, 191] width 53 height 13
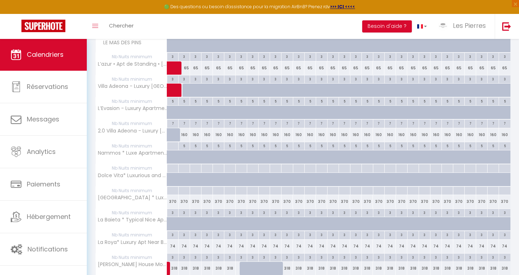
scroll to position [325, 0]
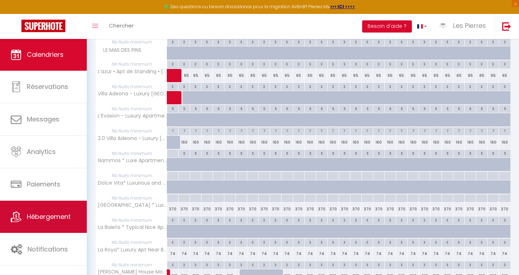
click at [76, 218] on link "Hébergement" at bounding box center [43, 217] width 87 height 32
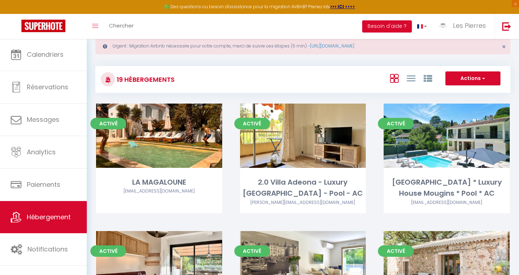
scroll to position [20, 0]
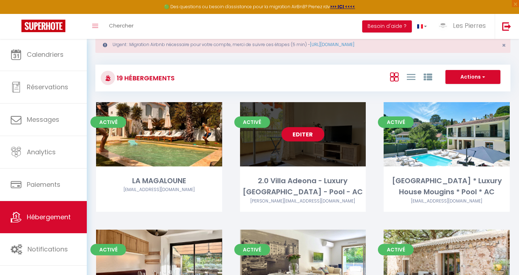
click at [310, 135] on link "Editer" at bounding box center [302, 134] width 43 height 14
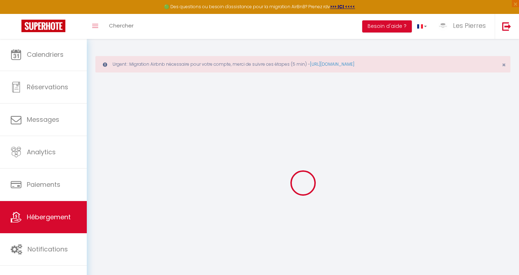
select select "+ 22 %"
select select "+ 20 %"
checkbox input "false"
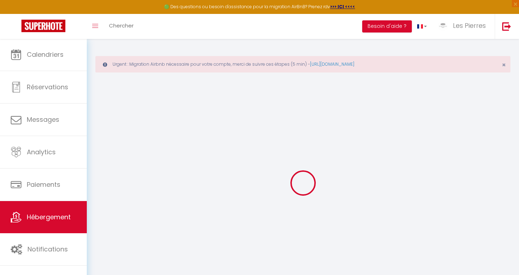
checkbox input "false"
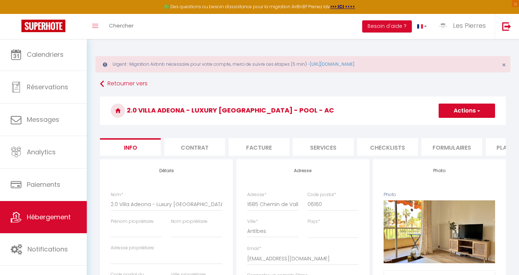
checkbox input "false"
select select "EUR"
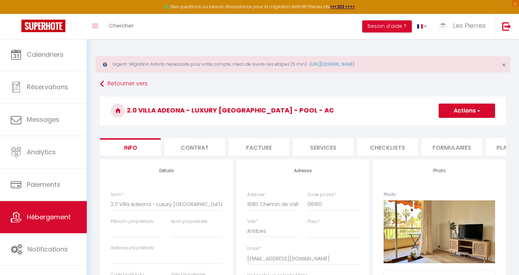
select select "5486"
select select "12793-1529009213418430016"
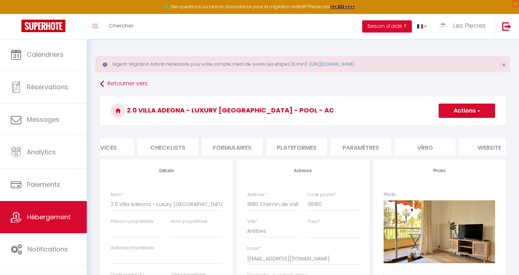
click at [337, 146] on li "Paramètres" at bounding box center [360, 147] width 61 height 18
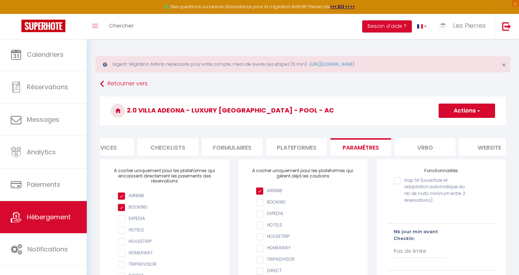
click at [301, 146] on li "Plateformes" at bounding box center [296, 147] width 61 height 18
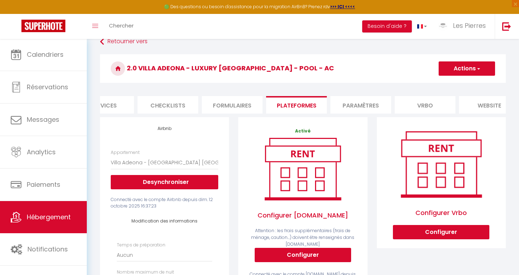
scroll to position [110, 0]
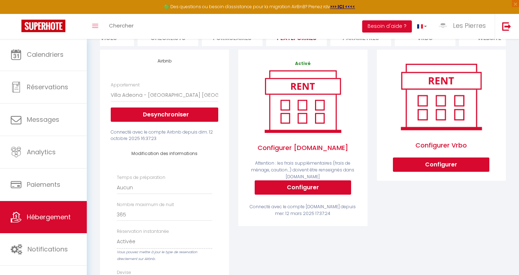
click at [298, 189] on button "Configurer" at bounding box center [303, 187] width 96 height 14
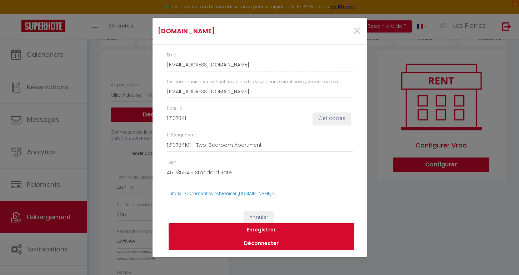
click at [255, 246] on button "Déconnecter" at bounding box center [262, 244] width 186 height 14
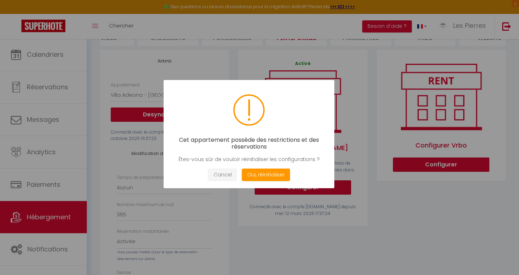
click at [221, 175] on button "Cancel" at bounding box center [222, 175] width 29 height 13
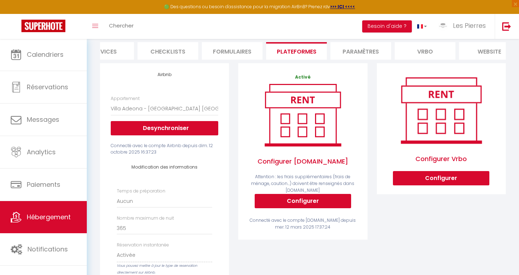
scroll to position [97, 0]
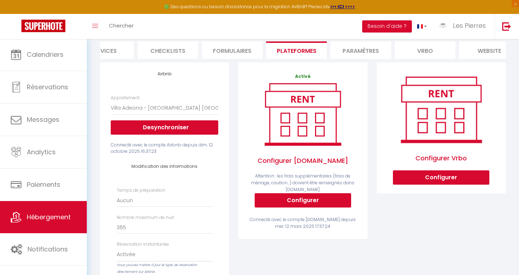
click at [271, 200] on button "Configurer" at bounding box center [303, 200] width 96 height 14
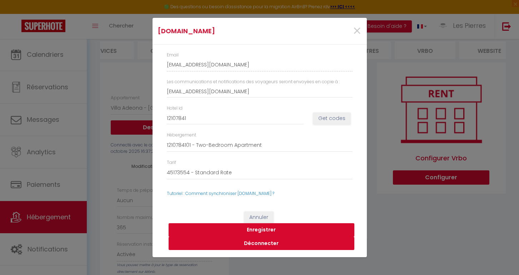
click at [242, 241] on button "Déconnecter" at bounding box center [262, 244] width 186 height 14
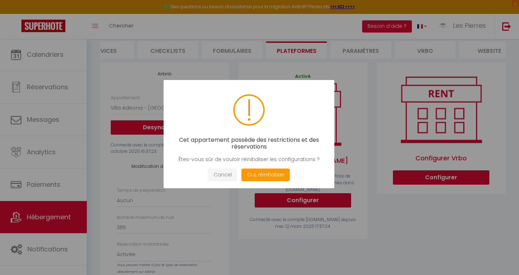
click at [230, 174] on button "Cancel" at bounding box center [222, 175] width 29 height 13
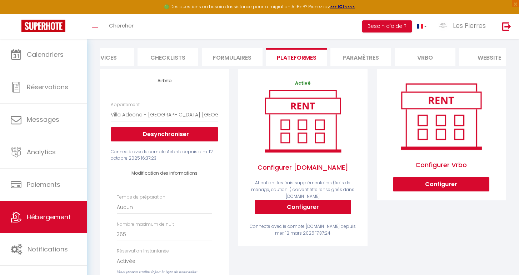
scroll to position [90, 0]
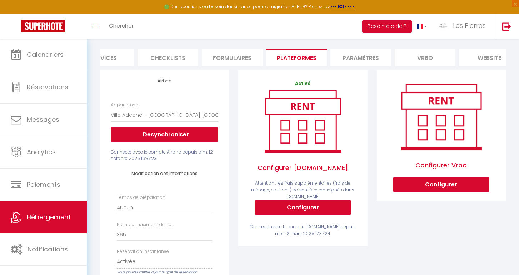
click at [262, 203] on button "Configurer" at bounding box center [303, 207] width 96 height 14
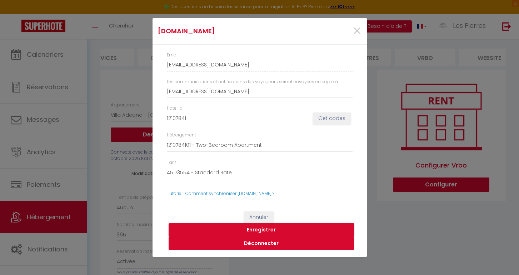
click at [251, 241] on button "Déconnecter" at bounding box center [262, 244] width 186 height 14
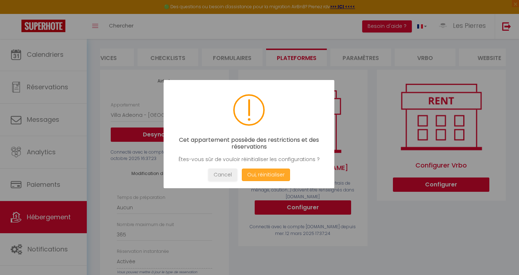
click at [268, 171] on button "Oui, réinitialiser" at bounding box center [265, 175] width 48 height 13
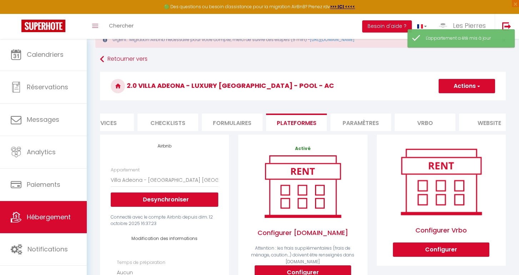
scroll to position [13, 0]
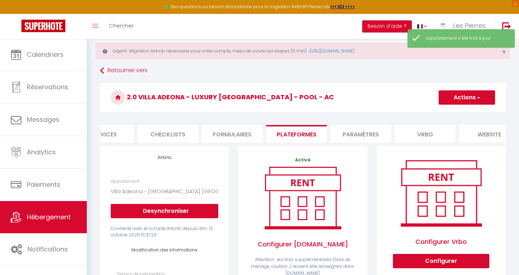
click at [472, 98] on button "Actions" at bounding box center [467, 97] width 56 height 14
click at [452, 111] on link "Enregistrer" at bounding box center [466, 113] width 56 height 9
select select "EUR"
select select "5486"
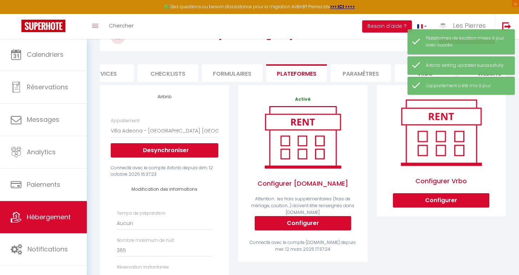
scroll to position [32, 0]
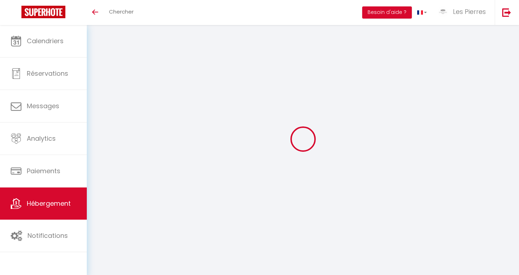
scroll to position [25, 0]
select select "+ 22 %"
select select "+ 20 %"
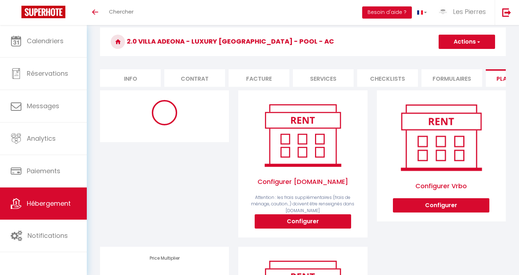
select select "EUR"
select select "5486"
select select "12793-1529009213418430016"
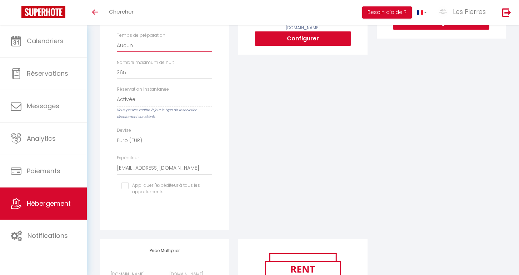
scroll to position [209, 0]
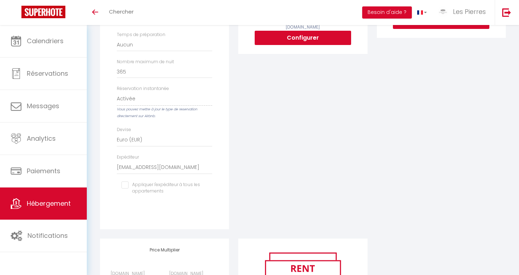
click at [126, 181] on input "checkbox" at bounding box center [164, 184] width 86 height 7
checkbox input "true"
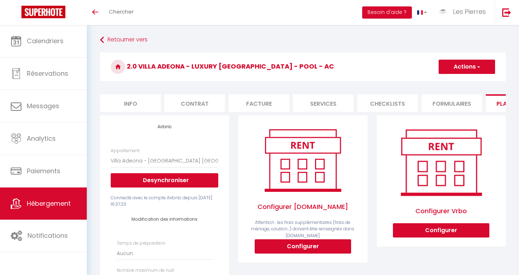
scroll to position [0, 0]
click at [460, 63] on button "Actions" at bounding box center [467, 67] width 56 height 14
click at [452, 82] on link "Enregistrer" at bounding box center [466, 82] width 56 height 9
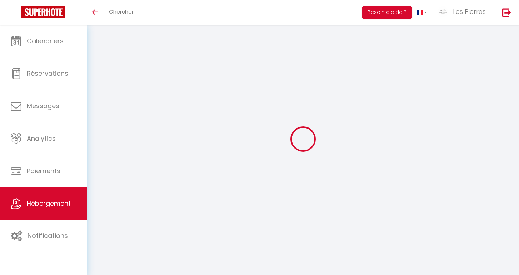
select select "EUR"
select select "5486"
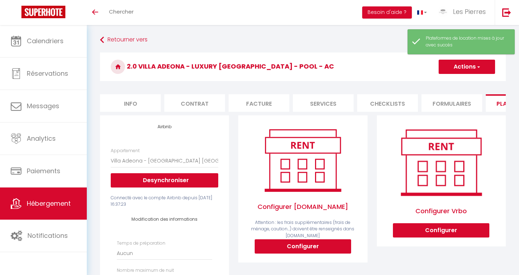
click at [70, 218] on link "Hébergement" at bounding box center [43, 204] width 87 height 32
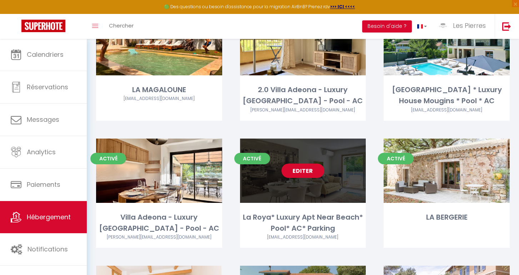
scroll to position [103, 0]
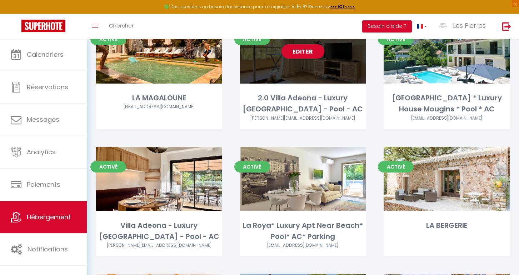
click at [308, 56] on link "Editer" at bounding box center [302, 51] width 43 height 14
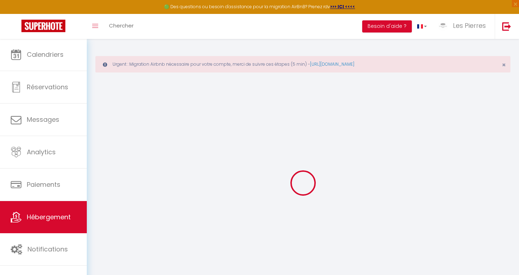
select select
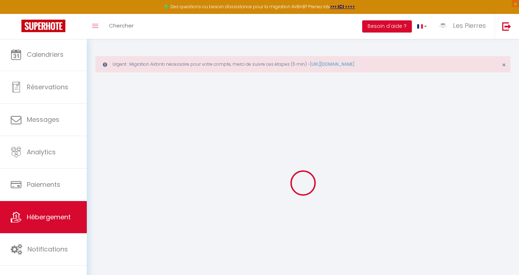
select select
checkbox input "false"
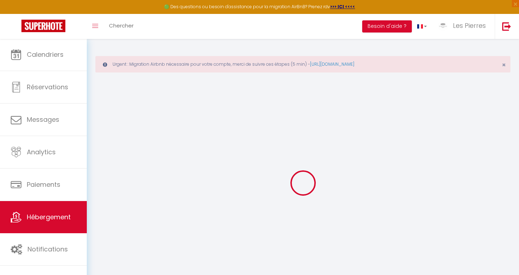
select select
type input "2.0 Villa Adeona - Luxury [GEOGRAPHIC_DATA] - Pool - AC"
select select
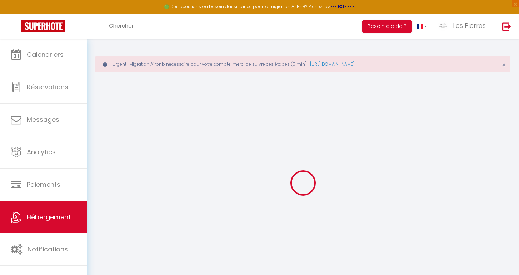
select select
type input "1685 Chemin de Vallauris"
type input "06160"
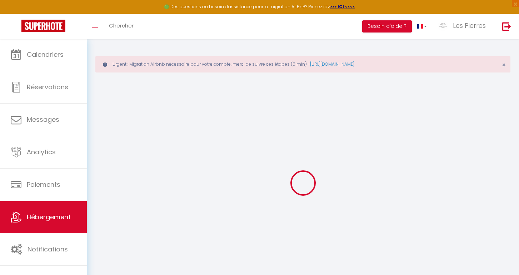
type input "Antibes"
type input "[EMAIL_ADDRESS][DOMAIN_NAME]"
select select "5956"
checkbox input "false"
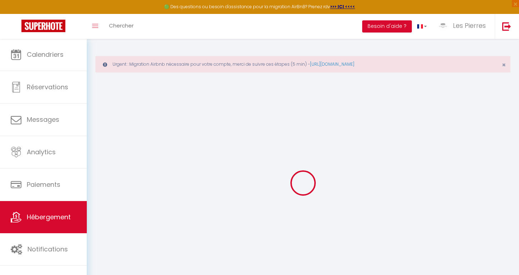
checkbox input "false"
type input "0"
select select
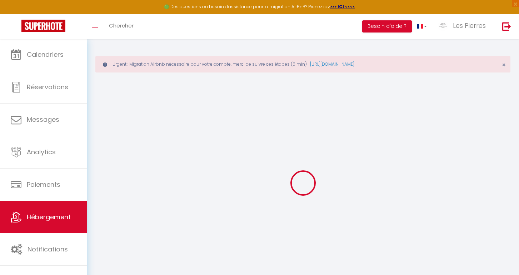
select select
checkbox input "false"
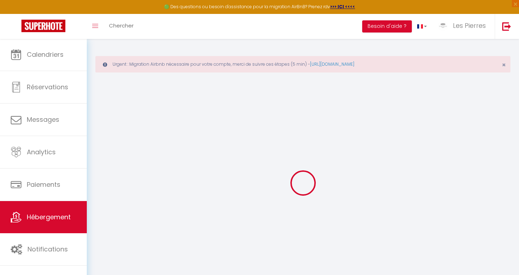
checkbox input "false"
select select
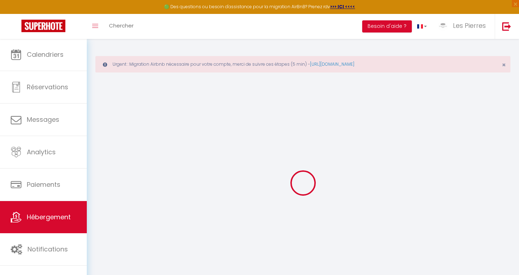
select select
checkbox input "false"
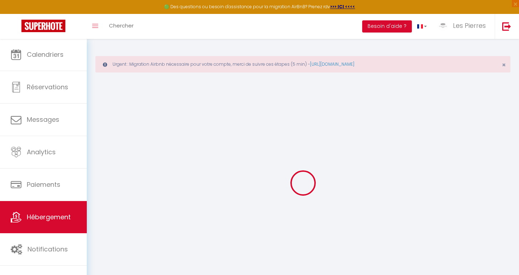
checkbox input "false"
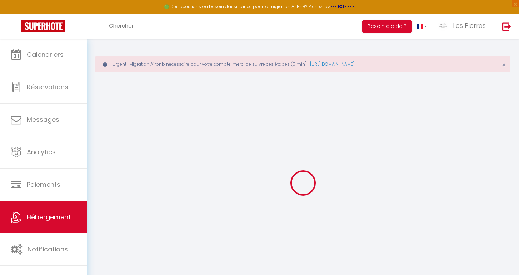
checkbox input "false"
select select "15:00"
select select "23:45"
select select "11:00"
select select "30"
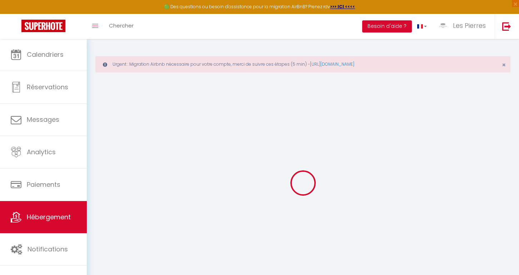
select select "120"
checkbox input "false"
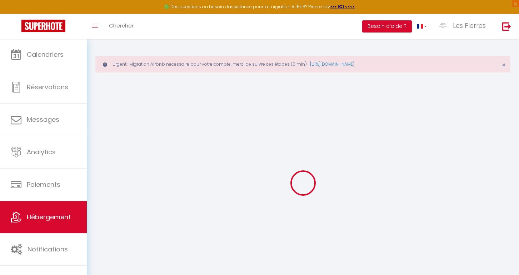
checkbox input "false"
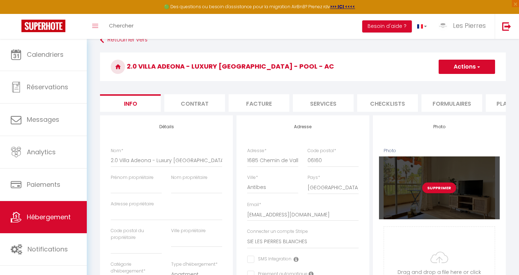
scroll to position [47, 0]
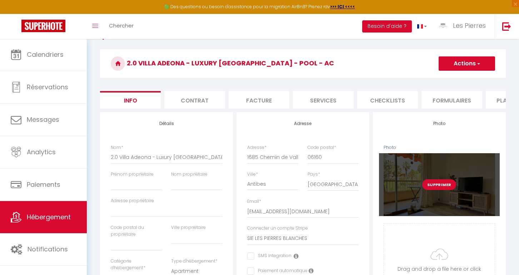
checkbox input "false"
click at [430, 186] on button "Supprimer" at bounding box center [439, 184] width 34 height 11
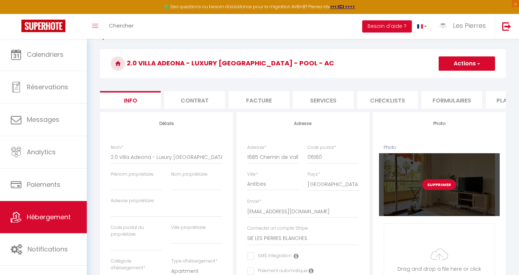
checkbox input "false"
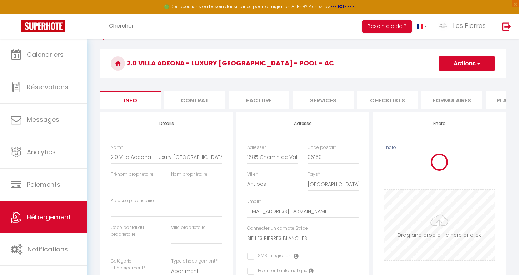
checkbox input "false"
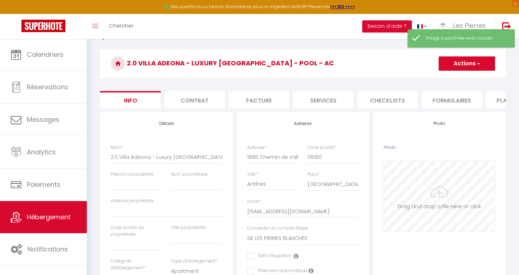
click at [432, 208] on input "Photo" at bounding box center [439, 196] width 111 height 71
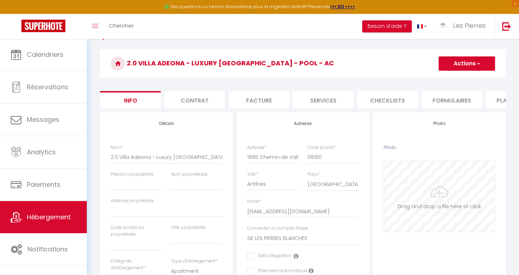
type input "C:\fakepath\dji_fly_20250426_163246_487_1745937307575_photo.jpeg"
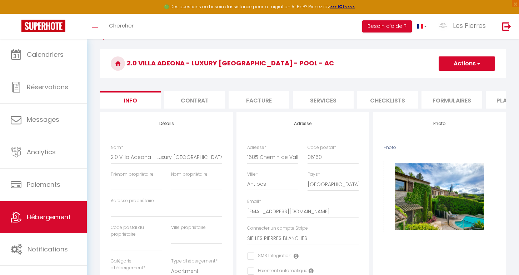
click at [472, 56] on button "Actions" at bounding box center [467, 63] width 56 height 14
click at [444, 80] on input "Enregistrer" at bounding box center [438, 79] width 26 height 7
click at [434, 79] on input "Enregistrer" at bounding box center [438, 79] width 26 height 7
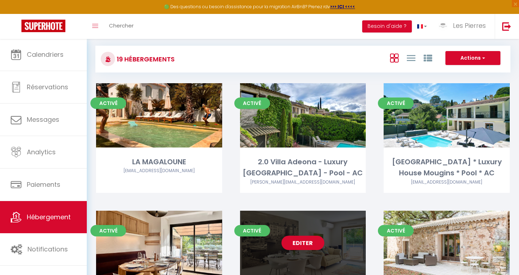
scroll to position [35, 0]
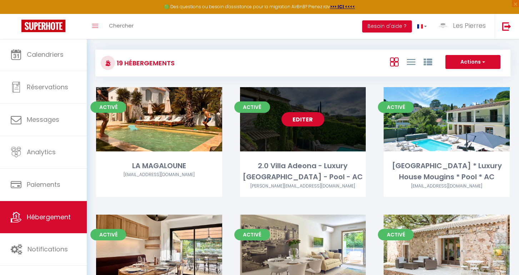
click at [300, 116] on link "Editer" at bounding box center [302, 119] width 43 height 14
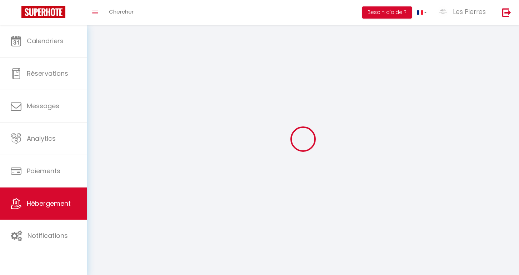
select select "1"
select select
select select "28"
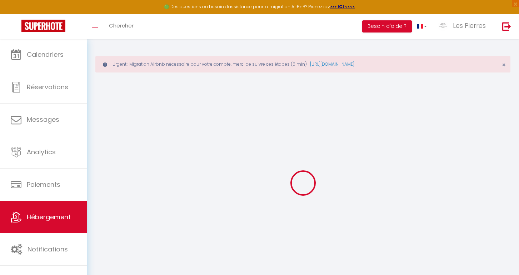
select select
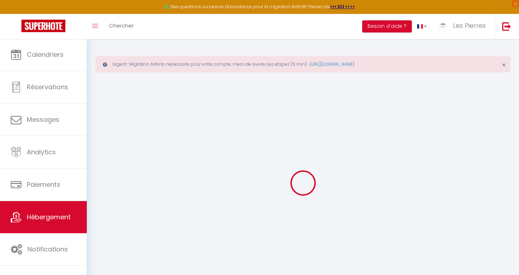
select select
checkbox input "false"
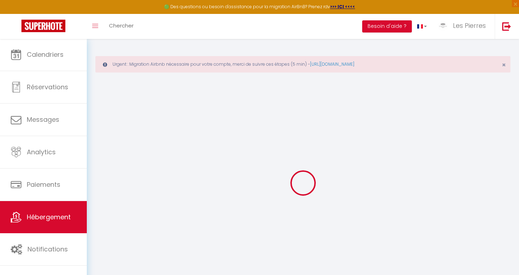
select select
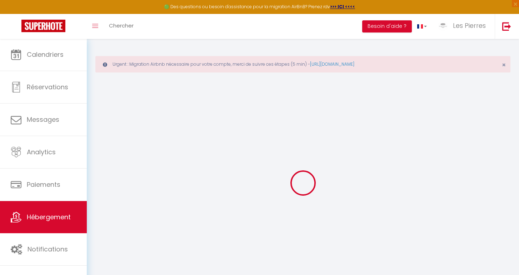
select select
checkbox input "false"
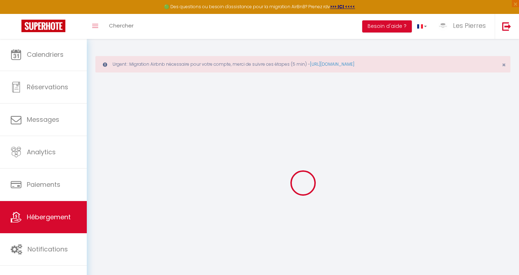
checkbox input "false"
select select
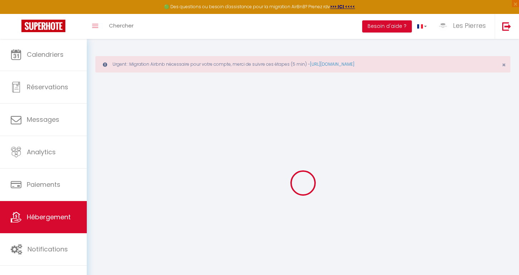
select select
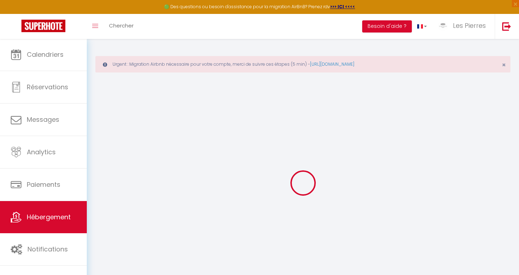
checkbox input "false"
select select
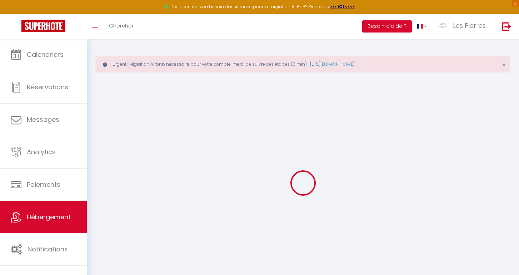
select select
type input "2.0 Villa Adeona - Luxury [GEOGRAPHIC_DATA] - Pool - AC"
select select
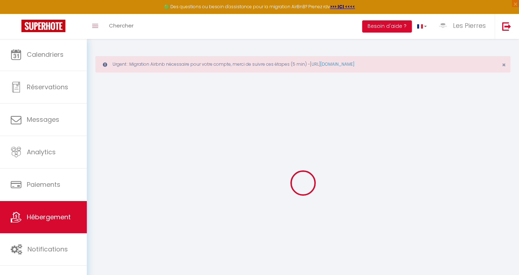
select select
type input "1685 Chemin de Vallauris"
type input "06160"
type input "Antibes"
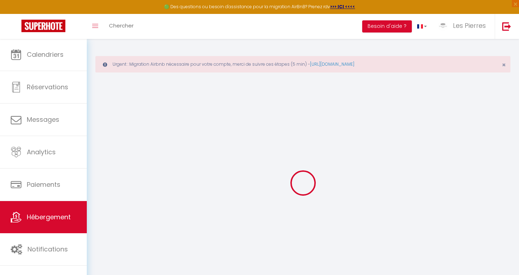
type input "[EMAIL_ADDRESS][DOMAIN_NAME]"
select select "5956"
checkbox input "false"
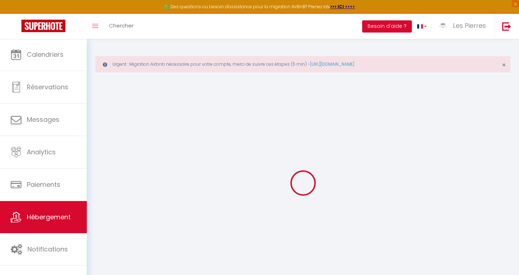
checkbox input "false"
type input "0"
select select
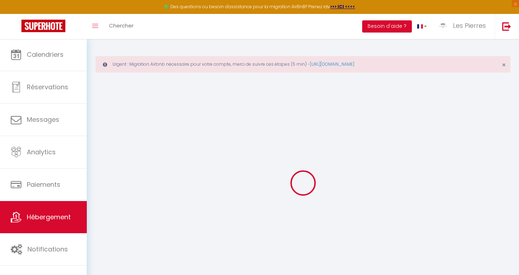
select select
checkbox input "false"
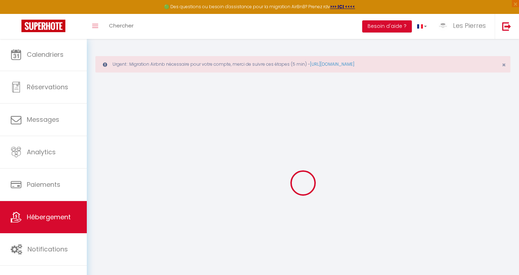
checkbox input "false"
select select
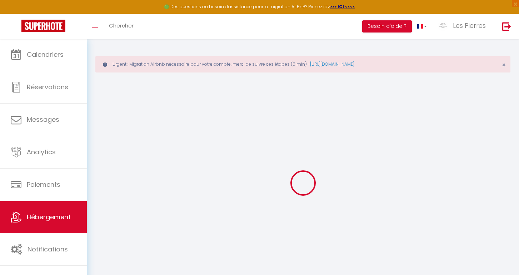
select select
checkbox input "false"
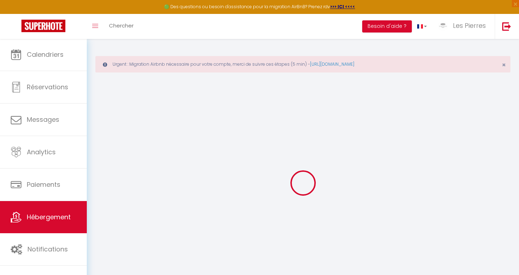
checkbox input "false"
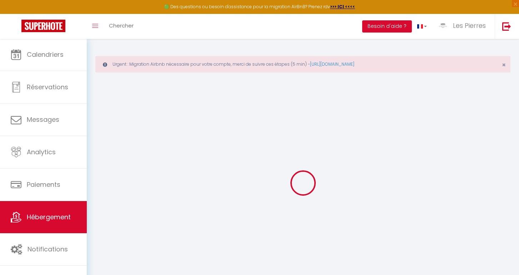
select select "15:00"
select select "23:45"
select select "11:00"
select select "30"
select select "120"
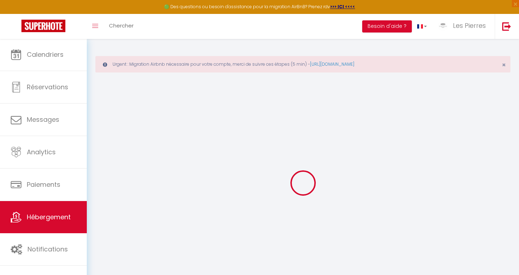
checkbox input "false"
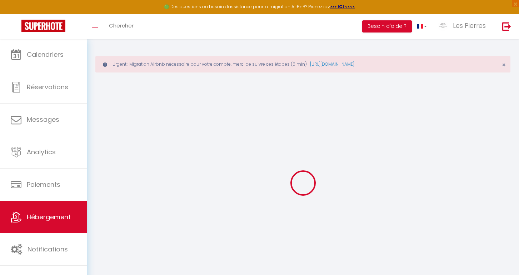
checkbox input "false"
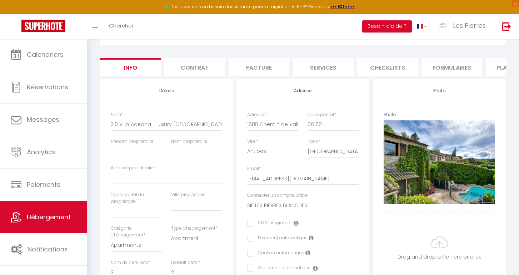
scroll to position [82, 0]
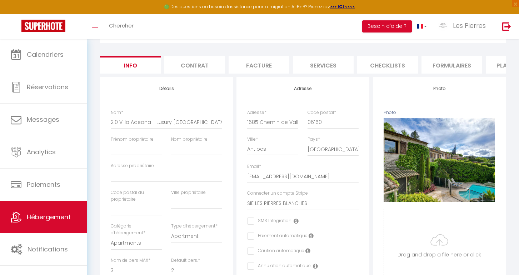
checkbox input "false"
type input "1685 Chemn de Vallauris"
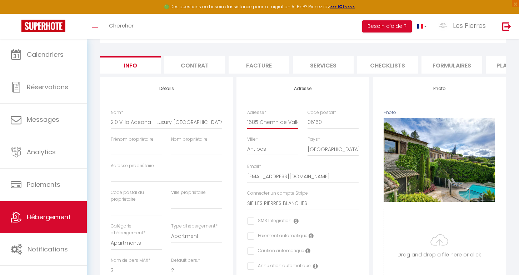
checkbox input "false"
type input "1685 Chemn de Vallauris"
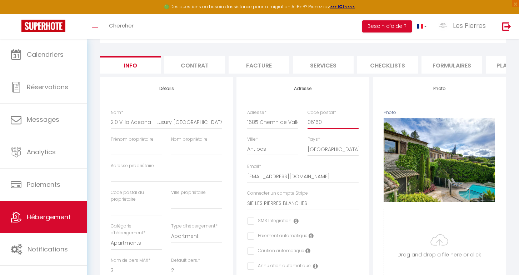
type input "0616"
checkbox input "false"
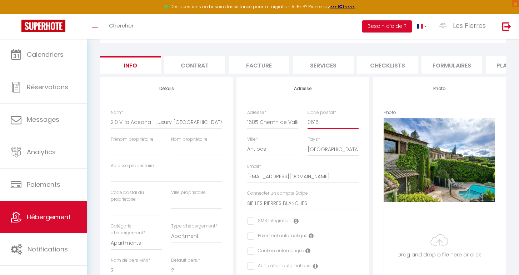
type input "061"
checkbox input "false"
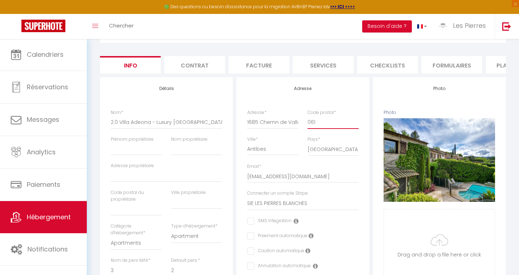
type input "06"
checkbox input "false"
drag, startPoint x: 294, startPoint y: 123, endPoint x: 256, endPoint y: 121, distance: 38.2
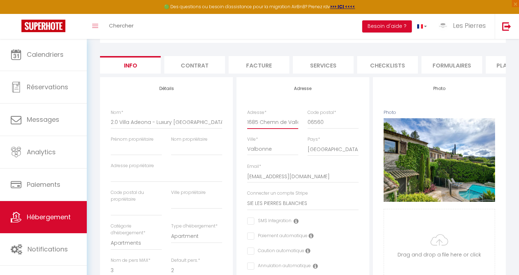
click at [256, 121] on input "1685 Chemn de Vallauris" at bounding box center [272, 122] width 51 height 13
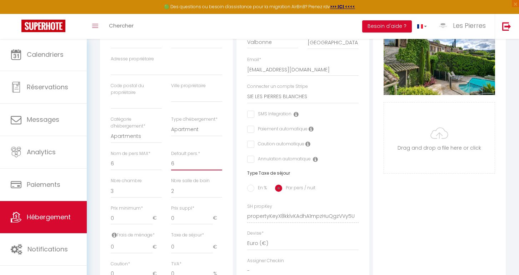
scroll to position [165, 0]
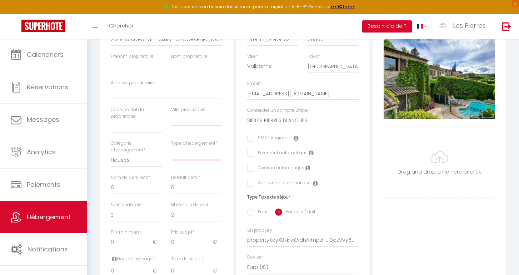
click at [203, 154] on select "House Cabin Villa Townhouse Cottage Bungalow Earthhouse Houseboat Hut Farm Stay…" at bounding box center [196, 154] width 51 height 14
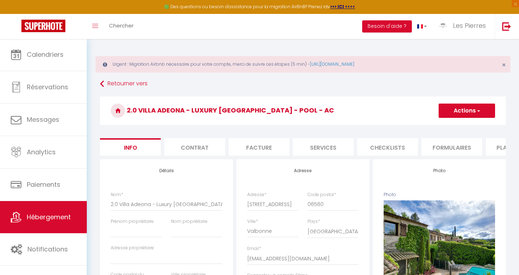
scroll to position [0, 0]
click at [454, 113] on button "Actions" at bounding box center [467, 111] width 56 height 14
click at [447, 128] on input "Enregistrer" at bounding box center [438, 126] width 26 height 7
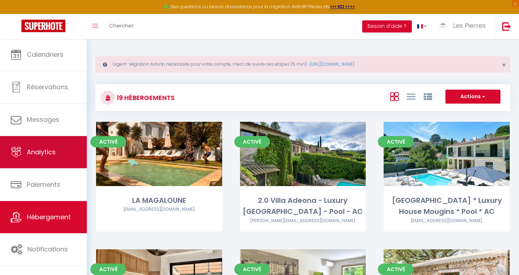
click at [50, 151] on span "Analytics" at bounding box center [41, 152] width 29 height 9
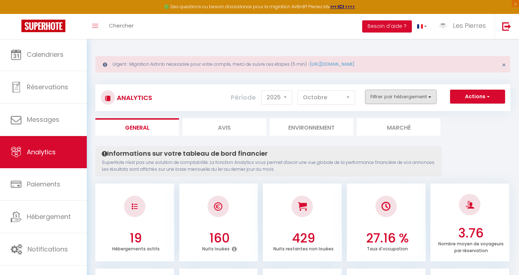
click at [404, 98] on button "Filtrer par hébergement" at bounding box center [400, 97] width 71 height 14
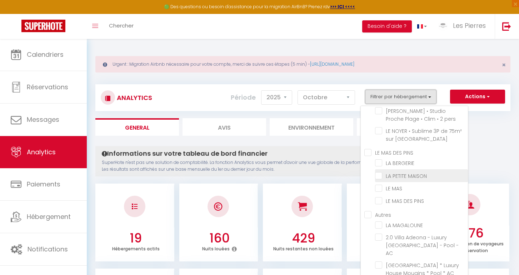
scroll to position [78, 0]
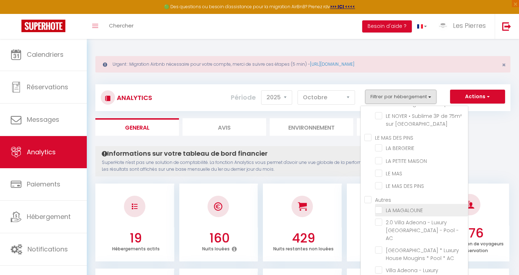
click at [379, 206] on MAGALOUNE "checkbox" at bounding box center [421, 209] width 93 height 7
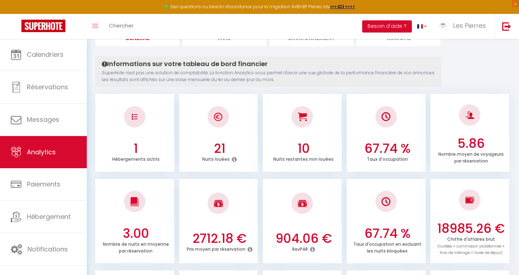
scroll to position [18, 0]
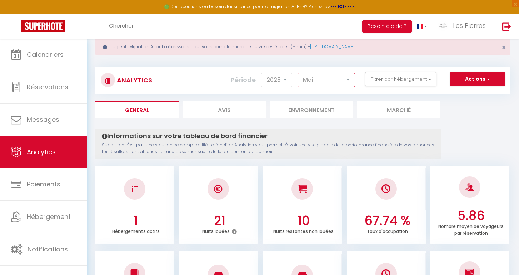
click at [330, 89] on div "Analytics Actions Génération SuperConciergerie Génération SuperAnalyzer Générat…" at bounding box center [302, 80] width 415 height 27
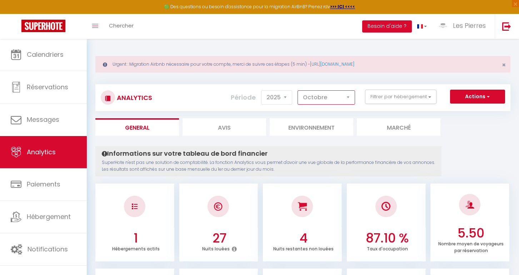
scroll to position [0, 0]
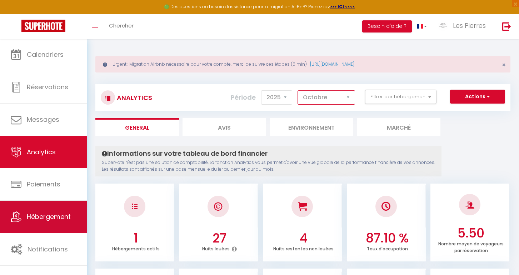
click at [50, 213] on span "Hébergement" at bounding box center [49, 216] width 44 height 9
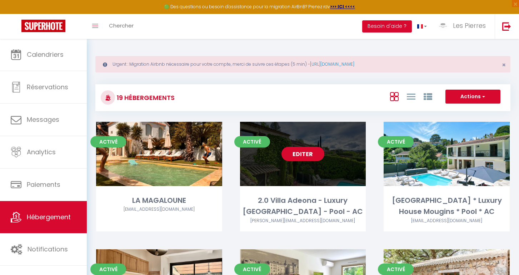
click at [303, 154] on link "Editer" at bounding box center [302, 154] width 43 height 14
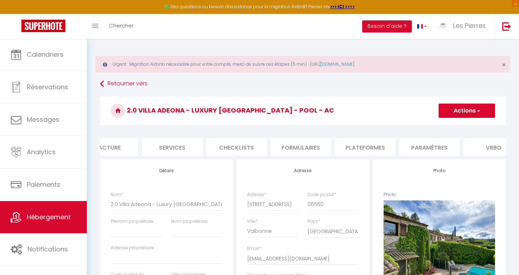
scroll to position [0, 151]
click at [369, 147] on li "Plateformes" at bounding box center [365, 147] width 61 height 18
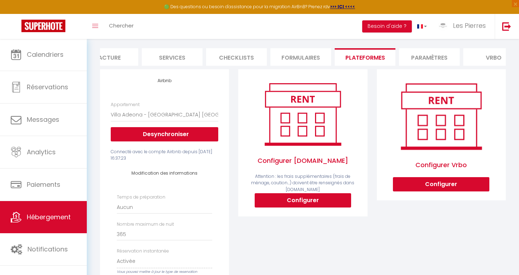
scroll to position [97, 0]
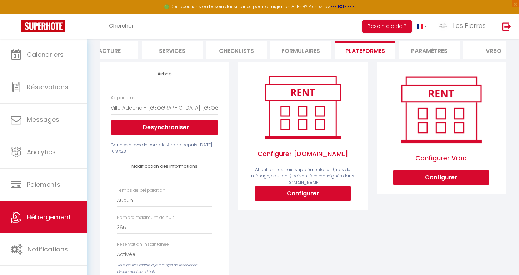
click at [297, 195] on button "Configurer" at bounding box center [303, 193] width 96 height 14
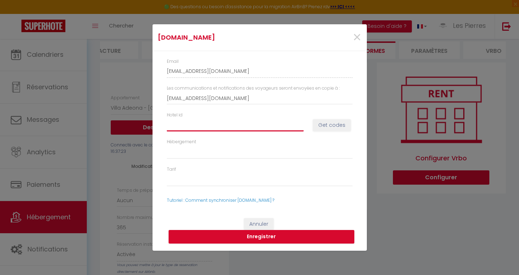
click at [190, 129] on input "Hotel id" at bounding box center [235, 125] width 137 height 13
paste input "15088060"
click at [357, 35] on span "×" at bounding box center [357, 37] width 9 height 21
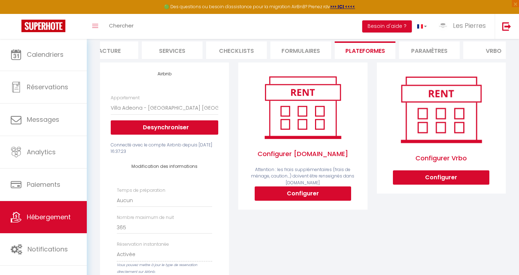
click at [282, 194] on button "Configurer" at bounding box center [303, 193] width 96 height 14
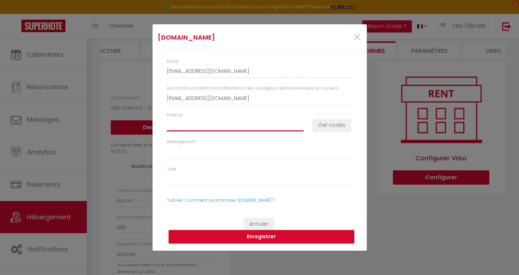
click at [219, 127] on input "Hotel id" at bounding box center [235, 125] width 137 height 13
paste input "15088060"
click at [340, 126] on button "Get codes" at bounding box center [332, 125] width 38 height 12
